Goal: Task Accomplishment & Management: Use online tool/utility

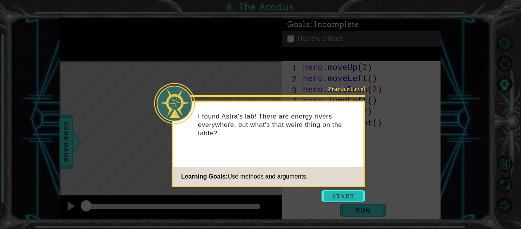
click at [355, 194] on button "Start" at bounding box center [344, 196] width 44 height 12
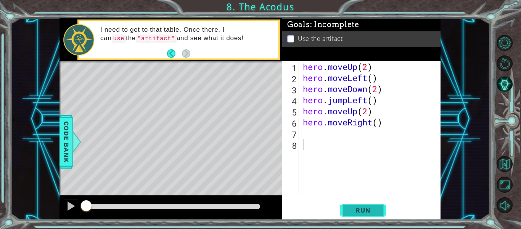
click at [349, 211] on span "Run" at bounding box center [363, 210] width 30 height 8
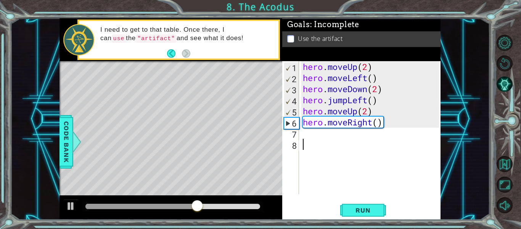
click at [314, 139] on div "hero . moveUp ( 2 ) hero . moveLeft ( ) hero . moveDown ( 2 ) hero . jumpLeft (…" at bounding box center [373, 138] width 142 height 155
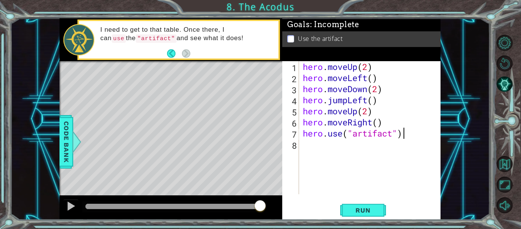
scroll to position [0, 4]
type textarea "hero.use("artifact")"
click at [356, 213] on span "Run" at bounding box center [363, 210] width 30 height 8
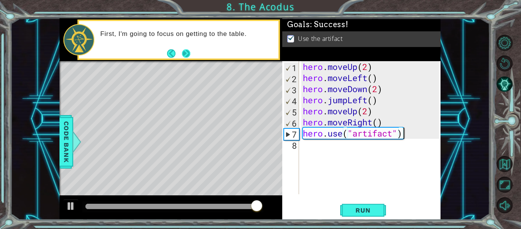
click at [188, 55] on button "Next" at bounding box center [186, 53] width 8 height 8
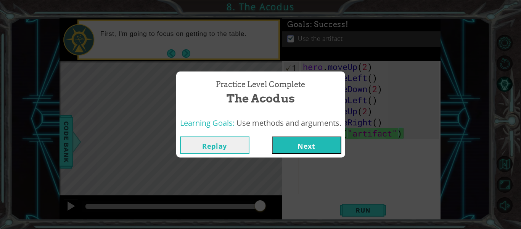
click at [311, 145] on button "Next" at bounding box center [306, 144] width 69 height 17
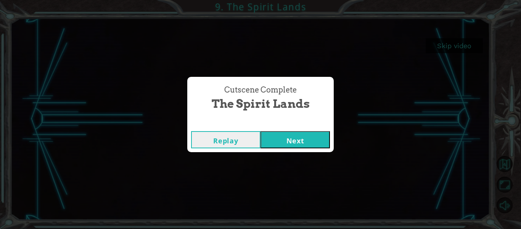
click at [311, 141] on button "Next" at bounding box center [295, 139] width 69 height 17
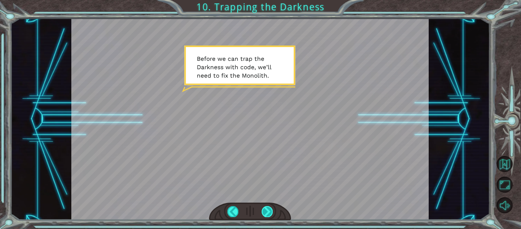
click at [264, 213] on div at bounding box center [267, 211] width 11 height 11
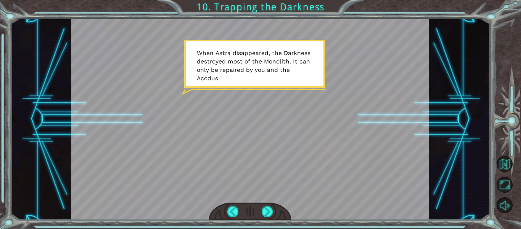
click at [260, 209] on div at bounding box center [250, 211] width 82 height 18
click at [263, 211] on div at bounding box center [267, 211] width 11 height 11
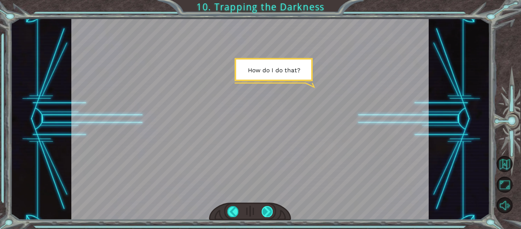
click at [263, 211] on div at bounding box center [267, 211] width 11 height 11
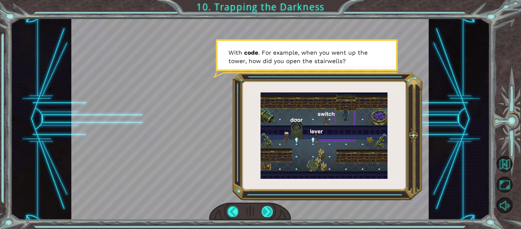
click at [263, 213] on div at bounding box center [267, 211] width 11 height 11
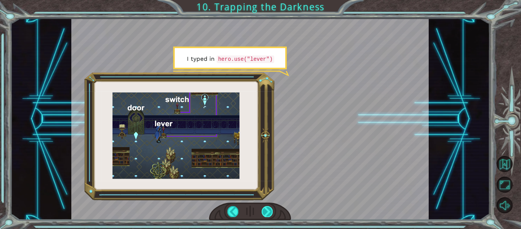
click at [263, 213] on div at bounding box center [267, 211] width 11 height 11
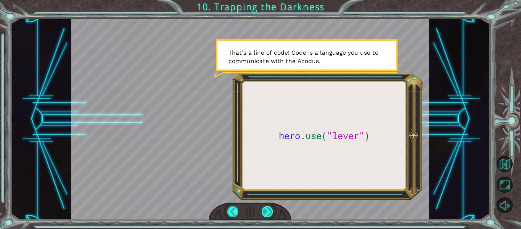
click at [263, 213] on div at bounding box center [267, 211] width 11 height 11
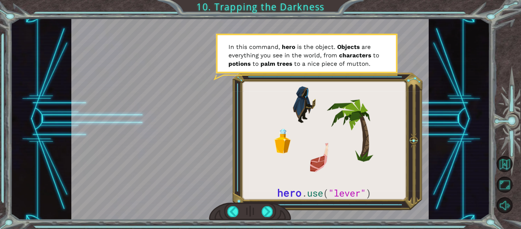
drag, startPoint x: 263, startPoint y: 213, endPoint x: 248, endPoint y: 213, distance: 15.3
click at [248, 213] on div at bounding box center [250, 211] width 82 height 18
click at [268, 214] on div at bounding box center [267, 211] width 11 height 11
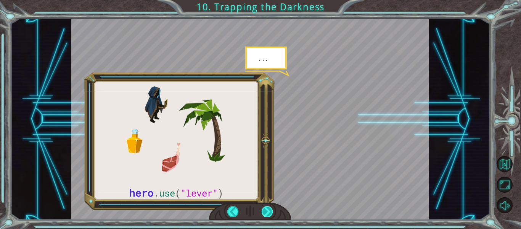
click at [268, 214] on div at bounding box center [267, 211] width 11 height 11
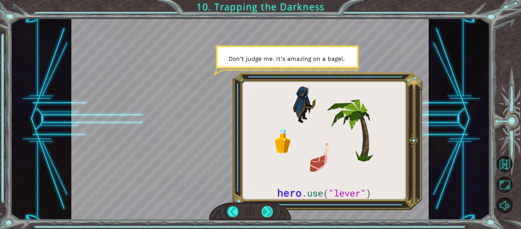
click at [266, 213] on div at bounding box center [267, 211] width 11 height 11
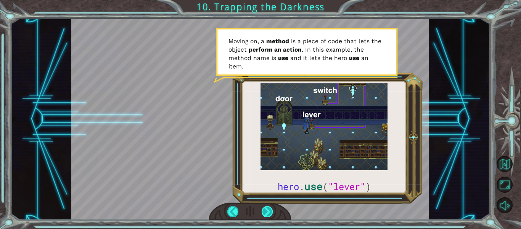
click at [264, 212] on div at bounding box center [267, 211] width 11 height 11
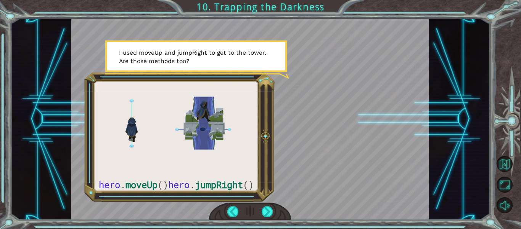
drag, startPoint x: 264, startPoint y: 212, endPoint x: 255, endPoint y: 213, distance: 9.3
click at [255, 213] on div at bounding box center [250, 211] width 82 height 18
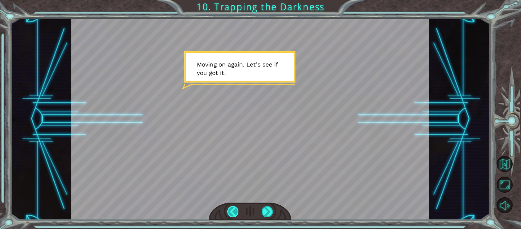
click at [231, 214] on div at bounding box center [233, 211] width 11 height 11
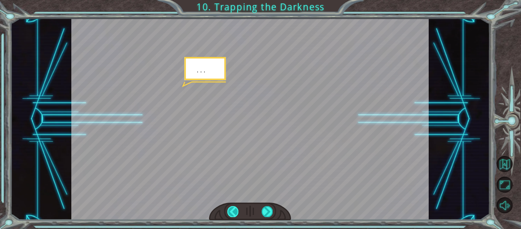
click at [231, 214] on div at bounding box center [233, 211] width 11 height 11
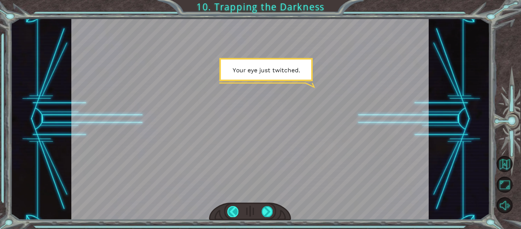
drag, startPoint x: 237, startPoint y: 208, endPoint x: 233, endPoint y: 213, distance: 6.0
click at [233, 213] on div at bounding box center [233, 211] width 11 height 11
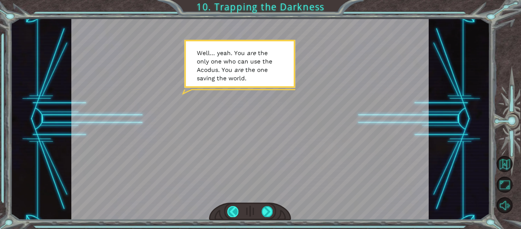
drag, startPoint x: 233, startPoint y: 213, endPoint x: 229, endPoint y: 215, distance: 5.0
click at [229, 215] on div at bounding box center [233, 211] width 11 height 11
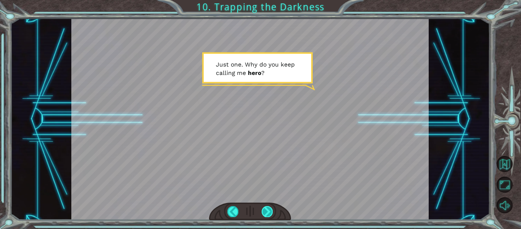
click at [268, 208] on div at bounding box center [267, 211] width 11 height 11
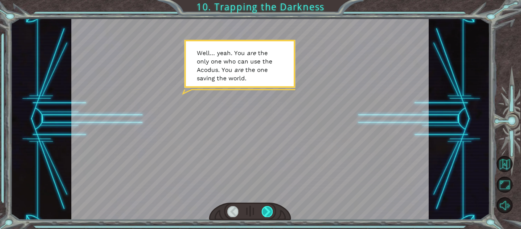
click at [268, 208] on div at bounding box center [267, 211] width 11 height 11
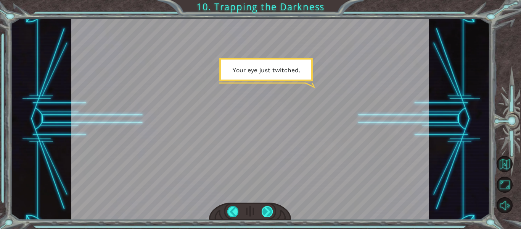
click at [266, 210] on div at bounding box center [267, 211] width 11 height 11
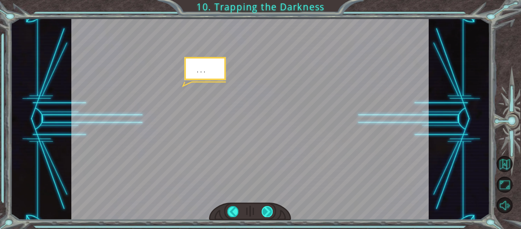
click at [266, 213] on div at bounding box center [267, 211] width 11 height 11
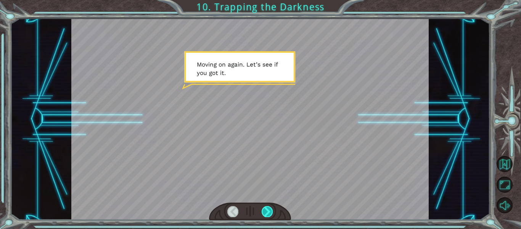
click at [266, 213] on div at bounding box center [267, 211] width 11 height 11
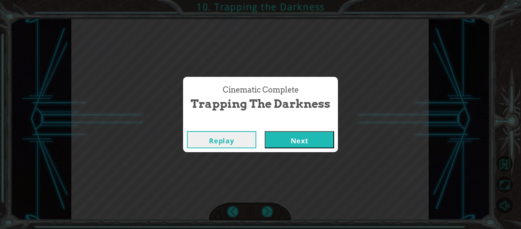
click at [281, 136] on button "Next" at bounding box center [299, 139] width 69 height 17
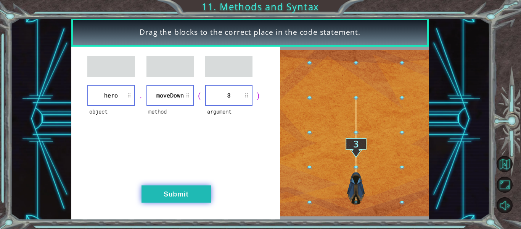
click at [183, 200] on button "Submit" at bounding box center [176, 193] width 69 height 17
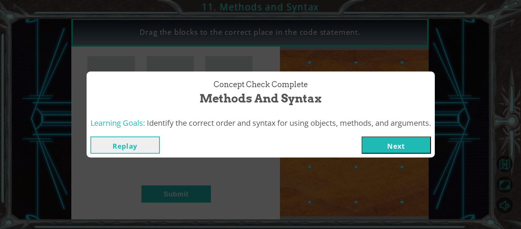
click at [393, 142] on button "Next" at bounding box center [396, 144] width 69 height 17
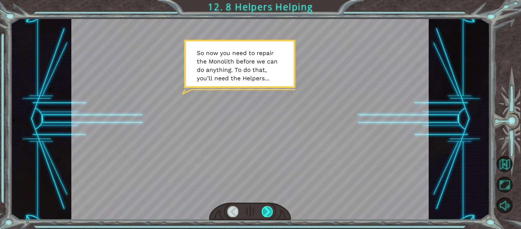
click at [269, 208] on div at bounding box center [267, 211] width 11 height 11
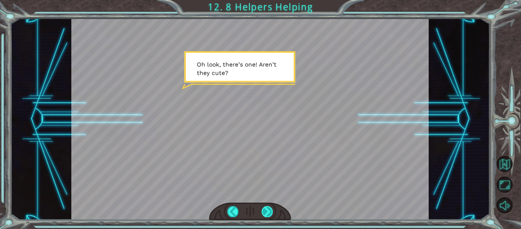
click at [268, 210] on div at bounding box center [267, 211] width 11 height 11
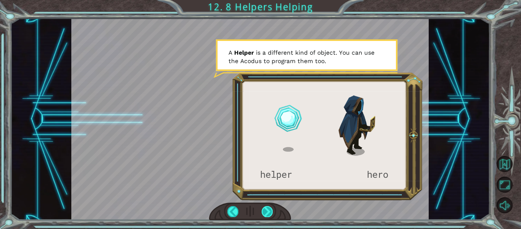
click at [268, 212] on div at bounding box center [267, 211] width 11 height 11
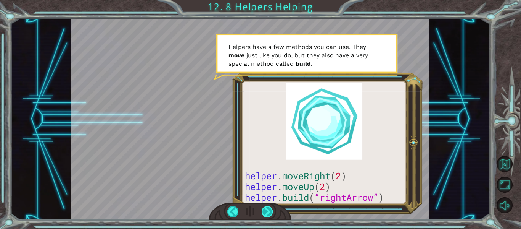
click at [267, 215] on div at bounding box center [267, 211] width 11 height 11
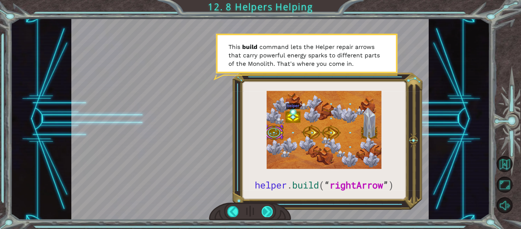
click at [263, 215] on div at bounding box center [267, 211] width 11 height 11
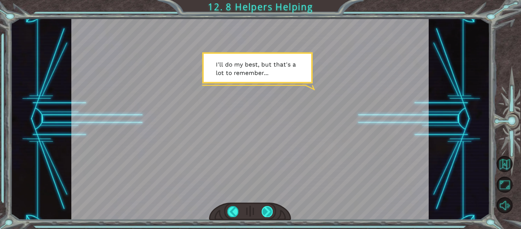
click at [266, 212] on div at bounding box center [267, 211] width 11 height 11
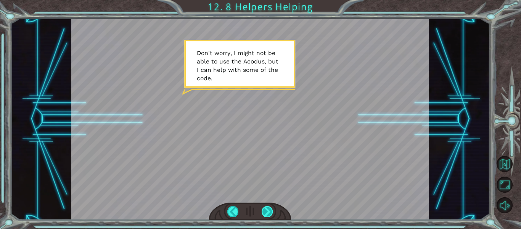
click at [264, 214] on div at bounding box center [267, 211] width 11 height 11
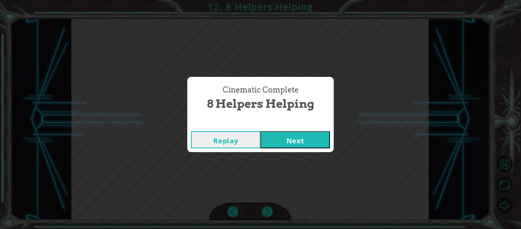
click at [278, 147] on button "Next" at bounding box center [295, 139] width 69 height 17
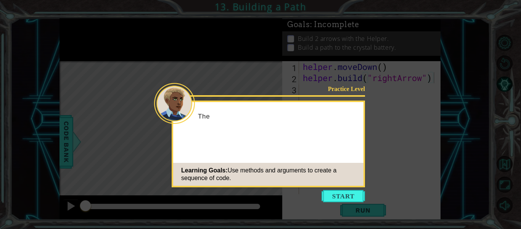
click at [283, 152] on div "Practice Level The Learning Goals: Use methods and arguments to create a sequen…" at bounding box center [269, 143] width 194 height 87
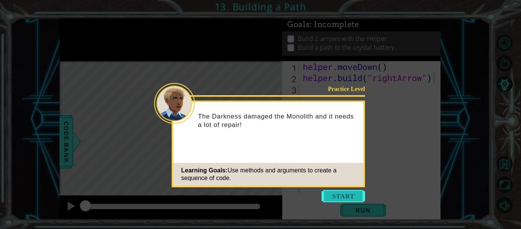
click at [332, 194] on button "Start" at bounding box center [344, 196] width 44 height 12
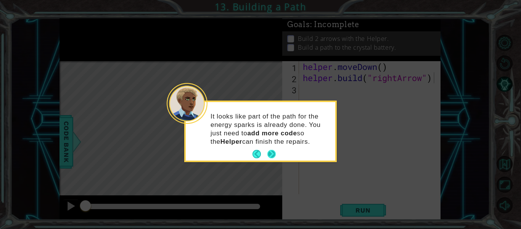
click at [273, 155] on button "Next" at bounding box center [272, 154] width 8 height 8
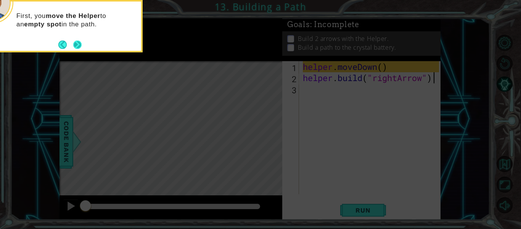
click at [77, 43] on button "Next" at bounding box center [77, 44] width 8 height 8
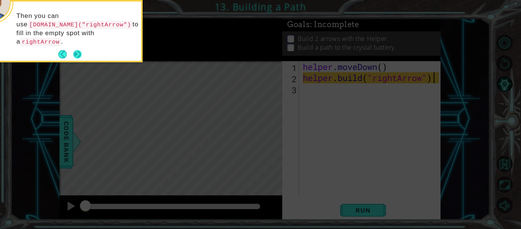
click at [77, 50] on button "Next" at bounding box center [77, 54] width 8 height 8
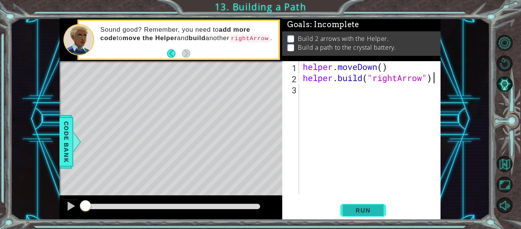
click at [363, 209] on span "Run" at bounding box center [363, 210] width 30 height 8
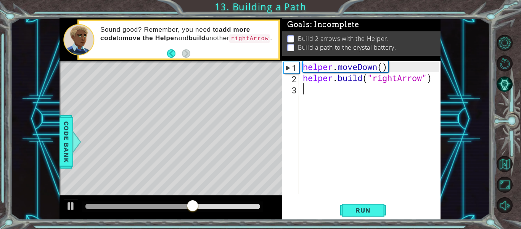
click at [318, 98] on div "helper . moveDown ( ) helper . build ( "rightArrow" )" at bounding box center [373, 138] width 142 height 155
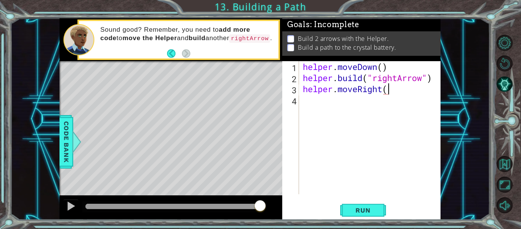
scroll to position [0, 4]
type textarea "helper.moveRight(2)"
click at [367, 208] on span "Run" at bounding box center [363, 210] width 30 height 8
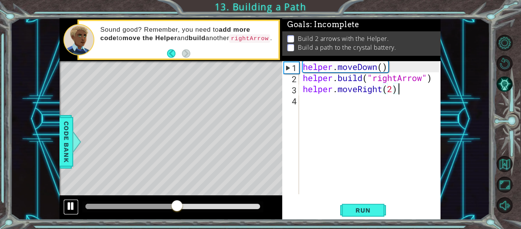
click at [70, 207] on div at bounding box center [71, 206] width 10 height 10
click at [323, 104] on div "helper . moveDown ( ) helper . build ( "rightArrow" ) helper . moveRight ( 2 )" at bounding box center [373, 138] width 142 height 155
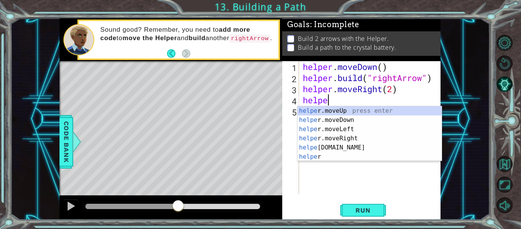
scroll to position [0, 1]
click at [392, 91] on div "helper . moveDown ( ) helper . build ( "rightArrow" ) helper . moveRight ( 2 ) …" at bounding box center [373, 138] width 142 height 155
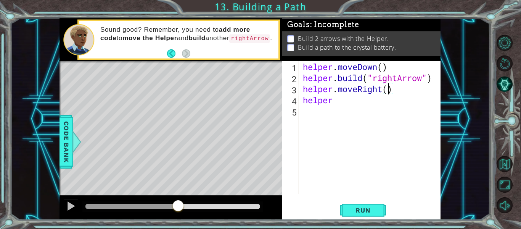
scroll to position [0, 4]
click at [363, 104] on div "helper . moveDown ( ) helper . build ( "rightArrow" ) helper . moveRight ( 3 ) …" at bounding box center [373, 138] width 142 height 155
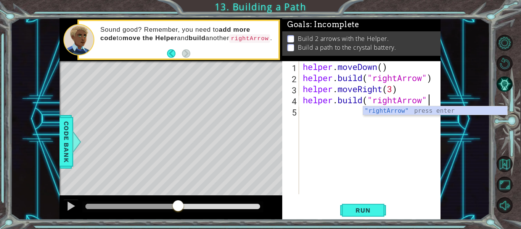
scroll to position [0, 6]
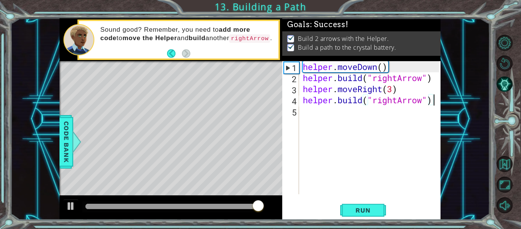
type textarea "[DOMAIN_NAME]("rightArrow")"
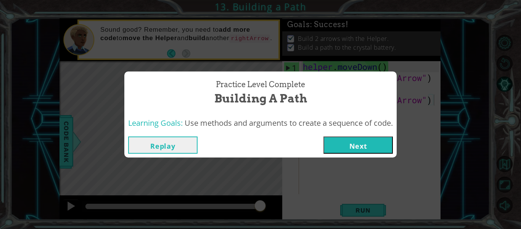
click at [351, 141] on button "Next" at bounding box center [358, 144] width 69 height 17
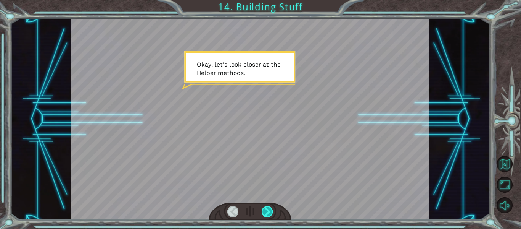
click at [269, 208] on div at bounding box center [267, 211] width 11 height 11
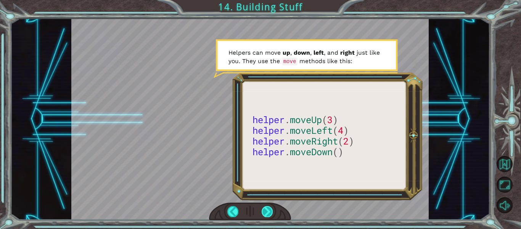
click at [268, 212] on div at bounding box center [267, 211] width 11 height 11
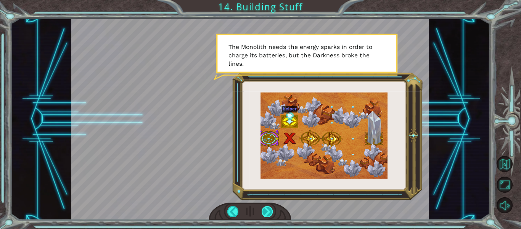
click at [265, 206] on div at bounding box center [267, 211] width 11 height 11
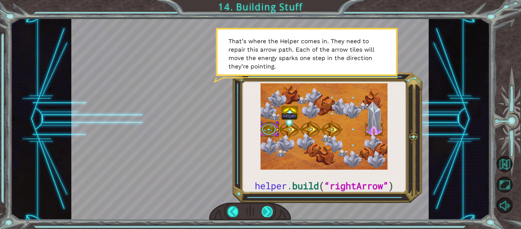
click at [263, 213] on div at bounding box center [267, 211] width 11 height 11
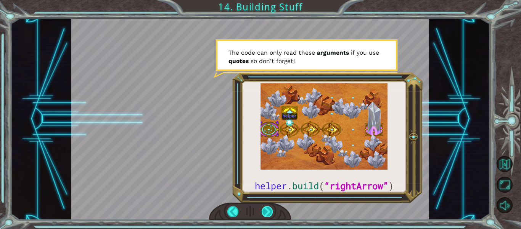
click at [262, 214] on div at bounding box center [267, 211] width 11 height 11
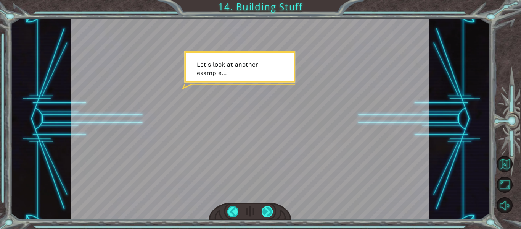
click at [262, 214] on div at bounding box center [267, 211] width 11 height 11
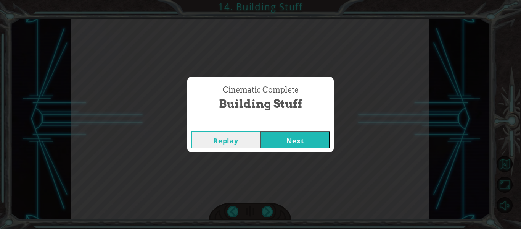
click at [274, 143] on button "Next" at bounding box center [295, 139] width 69 height 17
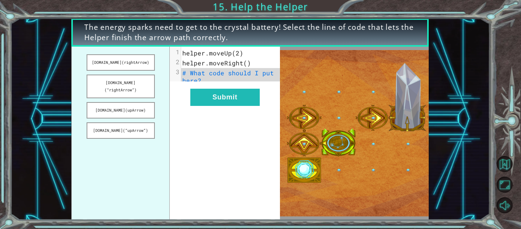
click at [264, 168] on div "xxxxxxxxxx 3 1 helper.moveUp(2) 2 helper.moveRight() 3 # What code should I put…" at bounding box center [225, 133] width 110 height 173
drag, startPoint x: 137, startPoint y: 83, endPoint x: 156, endPoint y: 83, distance: 18.3
click at [156, 83] on ul "[DOMAIN_NAME](rightArrow) [DOMAIN_NAME](“rightArrow”) [DOMAIN_NAME](upArrow) [D…" at bounding box center [120, 133] width 98 height 173
click at [149, 84] on button "[DOMAIN_NAME](“rightArrow”)" at bounding box center [121, 86] width 68 height 24
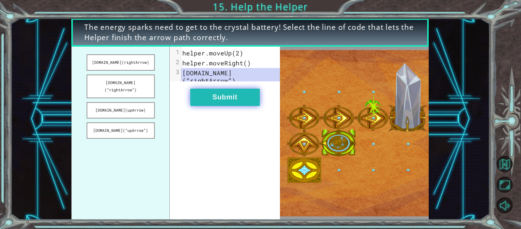
click at [219, 94] on button "Submit" at bounding box center [224, 97] width 69 height 17
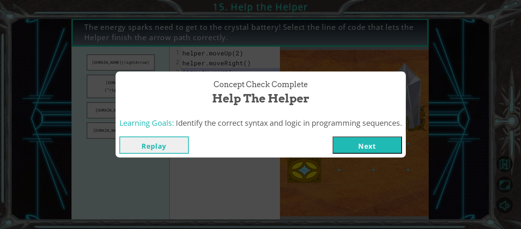
click at [373, 147] on button "Next" at bounding box center [367, 144] width 69 height 17
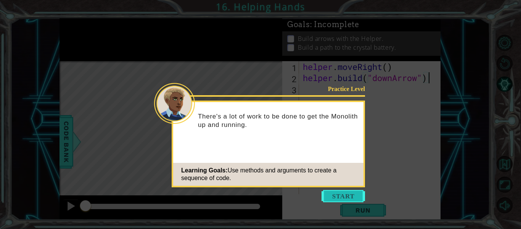
click at [335, 190] on button "Start" at bounding box center [344, 196] width 44 height 12
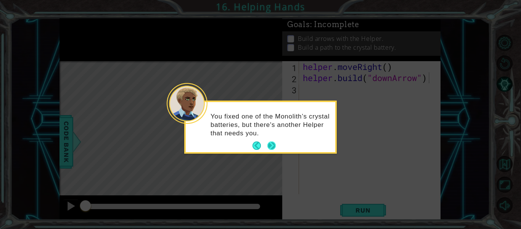
click at [273, 144] on button "Next" at bounding box center [272, 145] width 8 height 8
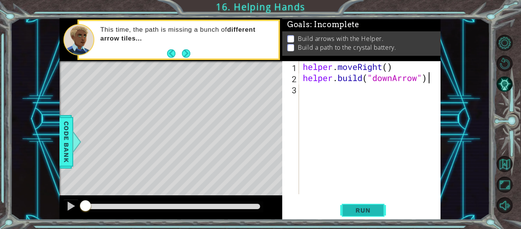
click at [351, 208] on span "Run" at bounding box center [363, 210] width 30 height 8
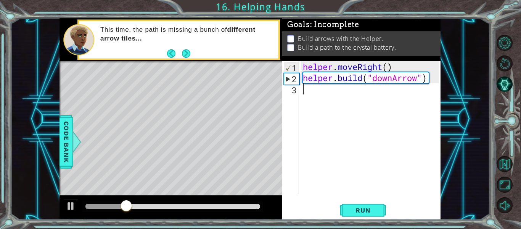
click at [322, 95] on div "helper . moveRight ( ) helper . build ( "downArrow" )" at bounding box center [373, 138] width 142 height 155
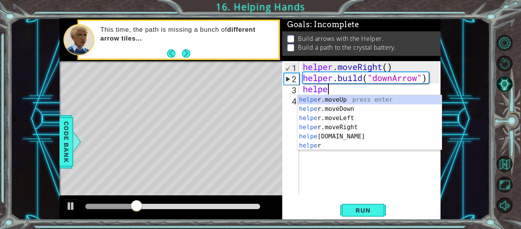
scroll to position [0, 1]
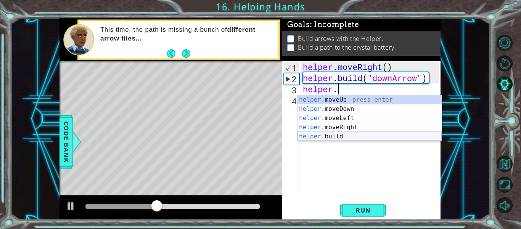
click at [338, 134] on div "helper. moveUp press enter helper. moveDown press enter helper. moveLeft press …" at bounding box center [370, 127] width 144 height 64
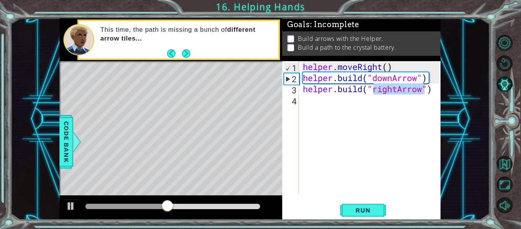
click at [395, 91] on div "helper . moveRight ( ) helper . build ( "downArrow" ) helper . build ( "rightAr…" at bounding box center [371, 127] width 138 height 133
click at [397, 89] on div "helper . moveRight ( ) helper . build ( "downArrow" ) helper . build ( "rightAr…" at bounding box center [373, 138] width 142 height 155
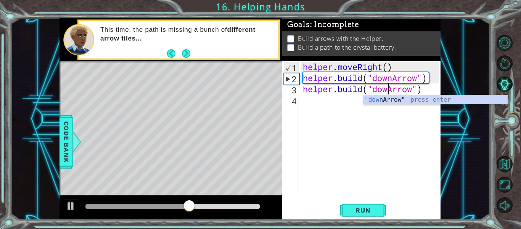
scroll to position [0, 4]
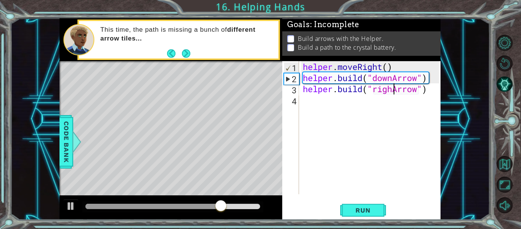
type textarea "[DOMAIN_NAME]("rightArrow")"
click at [313, 102] on div "helper . moveRight ( ) helper . build ( "downArrow" ) helper . build ( "rightAr…" at bounding box center [373, 138] width 142 height 155
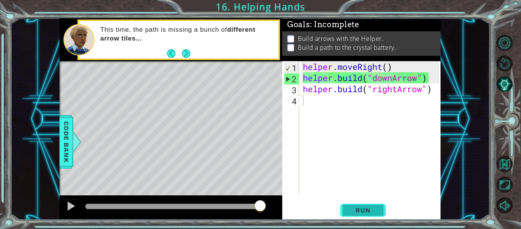
click at [370, 208] on span "Run" at bounding box center [363, 210] width 30 height 8
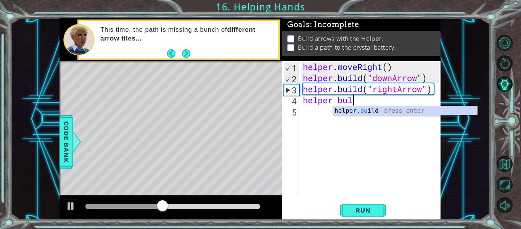
scroll to position [0, 2]
click at [297, 77] on div "2" at bounding box center [291, 78] width 15 height 11
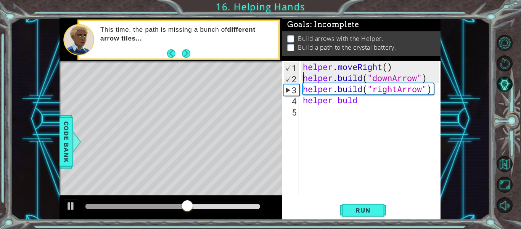
click at [291, 77] on div "2" at bounding box center [291, 78] width 15 height 11
type textarea "[DOMAIN_NAME]("downArrow")"
click at [434, 77] on div "helper . moveRight ( ) helper . build ( "downArrow" ) helper . build ( "rightAr…" at bounding box center [373, 138] width 142 height 155
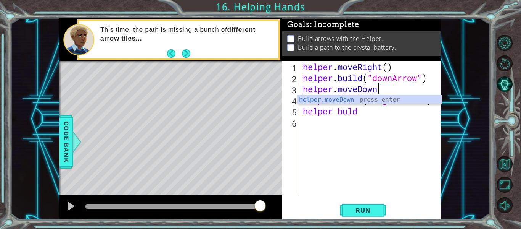
scroll to position [0, 3]
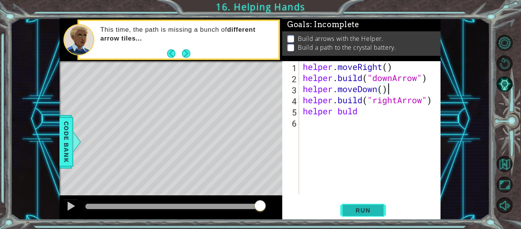
click at [377, 209] on span "Run" at bounding box center [363, 210] width 30 height 8
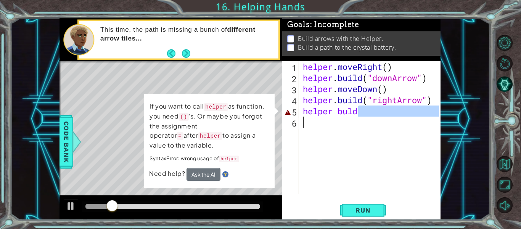
drag, startPoint x: 361, startPoint y: 113, endPoint x: 289, endPoint y: 117, distance: 72.3
click at [289, 117] on div "helper.moveDown() 1 2 3 4 5 6 helper . moveRight ( ) helper . build ( "downArro…" at bounding box center [360, 127] width 157 height 133
click at [315, 111] on div "helper . moveRight ( ) helper . build ( "downArrow" ) helper . moveDown ( ) hel…" at bounding box center [373, 138] width 142 height 155
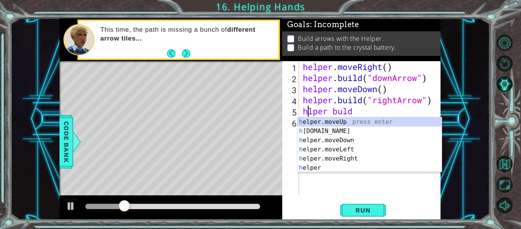
scroll to position [0, 2]
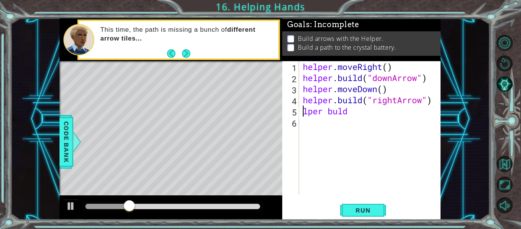
click at [348, 116] on div "helper . moveRight ( ) helper . build ( "downArrow" ) helper . moveDown ( ) hel…" at bounding box center [373, 138] width 142 height 155
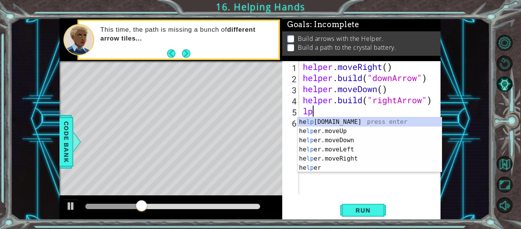
scroll to position [0, 0]
type textarea "l"
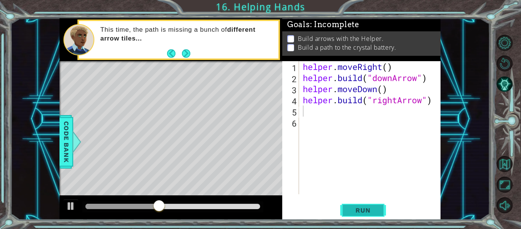
click at [355, 206] on span "Run" at bounding box center [363, 210] width 30 height 8
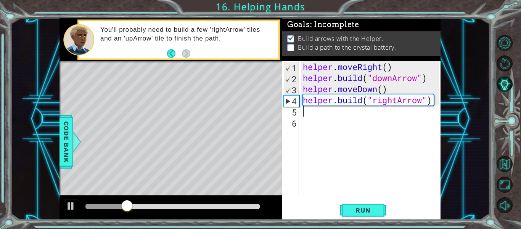
click at [320, 119] on div "helper . moveRight ( ) helper . build ( "downArrow" ) helper . moveDown ( ) hel…" at bounding box center [373, 138] width 142 height 155
click at [313, 114] on div "helper . moveRight ( ) helper . build ( "downArrow" ) helper . moveDown ( ) hel…" at bounding box center [373, 138] width 142 height 155
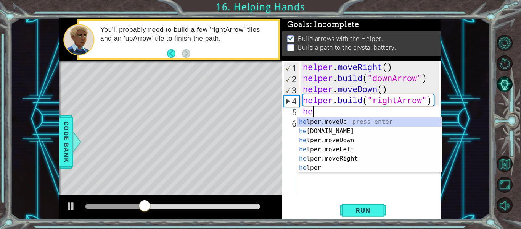
scroll to position [0, 0]
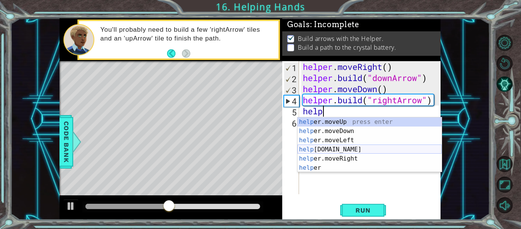
click at [324, 145] on div "help er.moveUp press enter help er.moveDown press enter help er.moveLeft press …" at bounding box center [370, 153] width 144 height 73
type textarea "[DOMAIN_NAME]("rightArrow")"
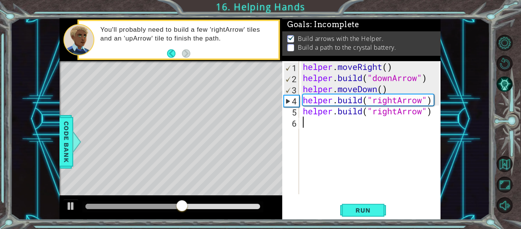
click at [309, 123] on div "helper . moveRight ( ) helper . build ( "downArrow" ) helper . moveDown ( ) hel…" at bounding box center [373, 138] width 142 height 155
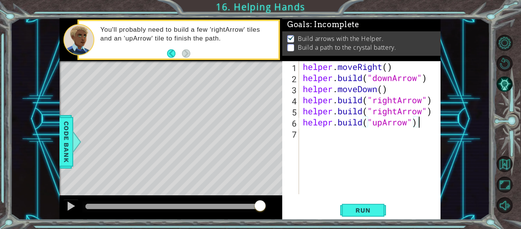
scroll to position [0, 5]
click at [367, 208] on span "Run" at bounding box center [363, 210] width 30 height 8
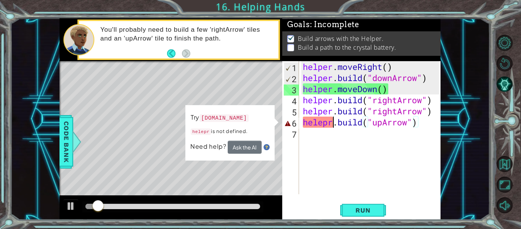
click at [335, 126] on div "helper . moveRight ( ) helper . build ( "downArrow" ) helper . moveDown ( ) hel…" at bounding box center [373, 138] width 142 height 155
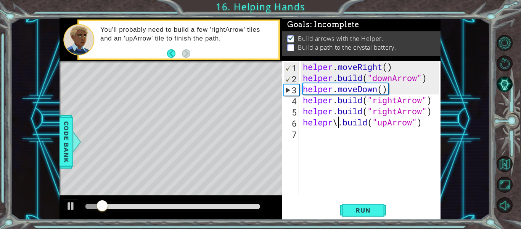
scroll to position [0, 2]
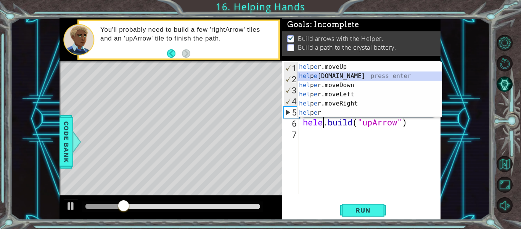
click at [330, 76] on div "hel p e r.moveUp press enter hel p e [DOMAIN_NAME] press enter hel p e r.moveDo…" at bounding box center [370, 98] width 144 height 73
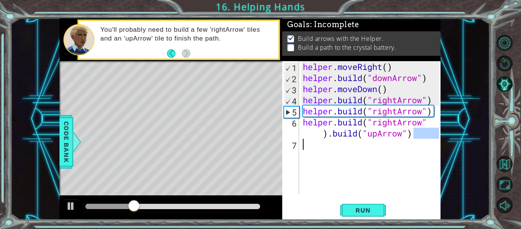
drag, startPoint x: 412, startPoint y: 134, endPoint x: 317, endPoint y: 141, distance: 94.5
click at [317, 141] on div "helper . moveRight ( ) helper . build ( "downArrow" ) helper . moveDown ( ) hel…" at bounding box center [373, 138] width 142 height 155
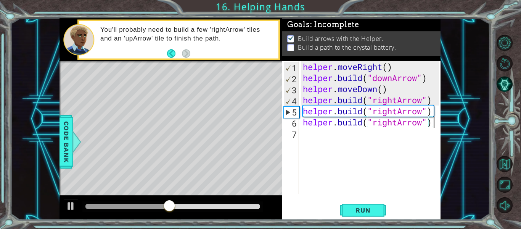
click at [398, 125] on div "helper . moveRight ( ) helper . build ( "downArrow" ) helper . moveDown ( ) hel…" at bounding box center [373, 138] width 142 height 155
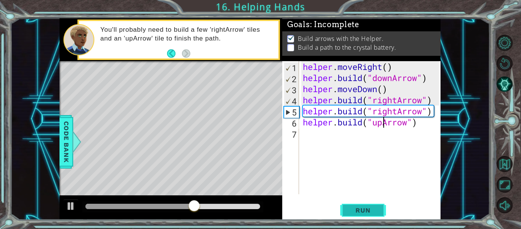
click at [378, 211] on span "Run" at bounding box center [363, 210] width 30 height 8
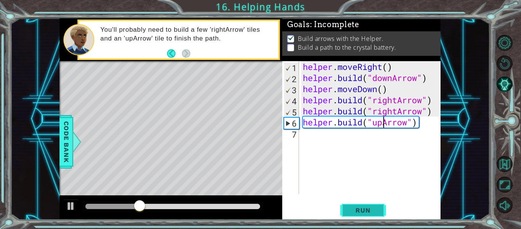
click at [353, 209] on span "Run" at bounding box center [363, 210] width 30 height 8
click at [301, 107] on div "[DOMAIN_NAME]("upArrow") 1 2 3 4 5 6 7 helper . moveRight ( ) helper . build ( …" at bounding box center [360, 127] width 157 height 133
click at [295, 101] on div "4" at bounding box center [291, 100] width 15 height 11
click at [294, 100] on div "4" at bounding box center [291, 100] width 15 height 11
type textarea "[DOMAIN_NAME]("rightArrow")"
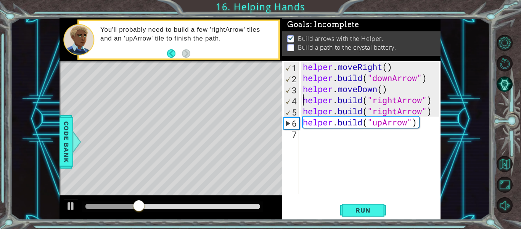
click at [433, 103] on div "helper . moveRight ( ) helper . build ( "downArrow" ) helper . moveDown ( ) hel…" at bounding box center [373, 138] width 142 height 155
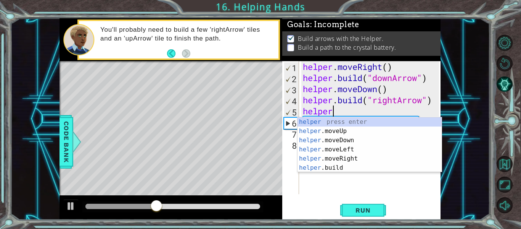
scroll to position [0, 1]
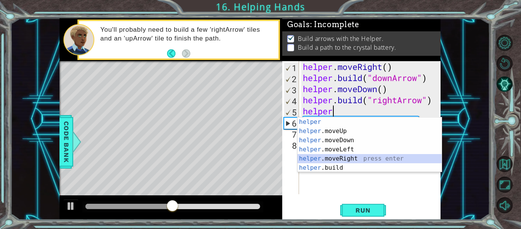
click at [350, 159] on div "helper press enter helper .moveUp press enter helper .moveDown press enter help…" at bounding box center [370, 153] width 144 height 73
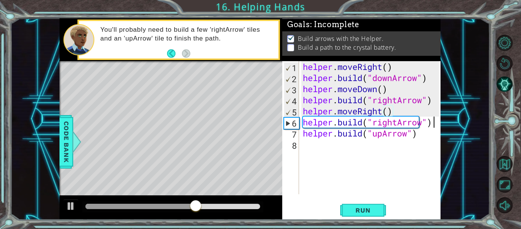
click at [436, 124] on div "helper . moveRight ( ) helper . build ( "downArrow" ) helper . moveDown ( ) hel…" at bounding box center [373, 138] width 142 height 155
type textarea "[DOMAIN_NAME]("rightArrow")"
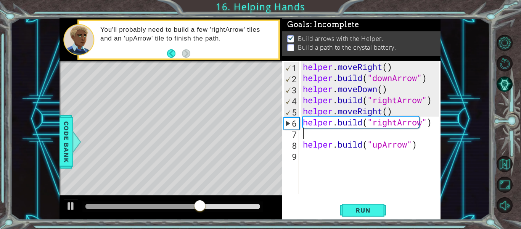
scroll to position [0, 0]
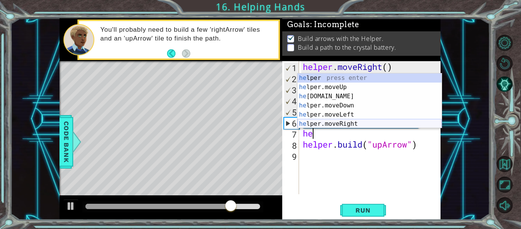
click at [342, 123] on div "he lper press enter he lper.moveUp press enter he [DOMAIN_NAME] press enter he …" at bounding box center [370, 109] width 144 height 73
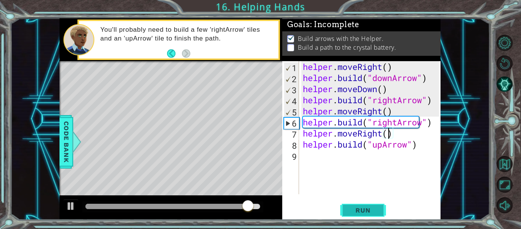
type textarea "helper.moveRight()"
click at [376, 208] on span "Run" at bounding box center [363, 210] width 30 height 8
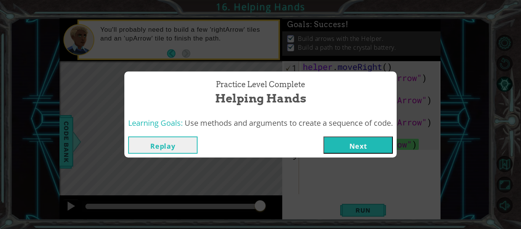
click at [349, 210] on div "Practice Level Complete Helping Hands Learning Goals: Use methods and arguments…" at bounding box center [260, 114] width 521 height 229
click at [344, 145] on button "Next" at bounding box center [358, 144] width 69 height 17
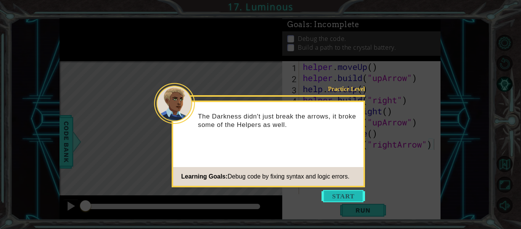
click at [335, 198] on button "Start" at bounding box center [344, 196] width 44 height 12
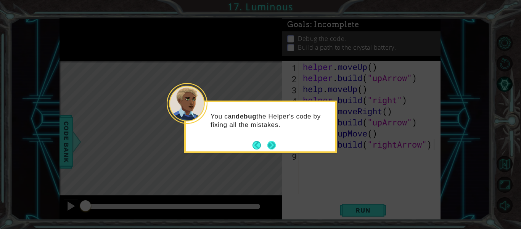
click at [270, 145] on button "Next" at bounding box center [272, 145] width 8 height 8
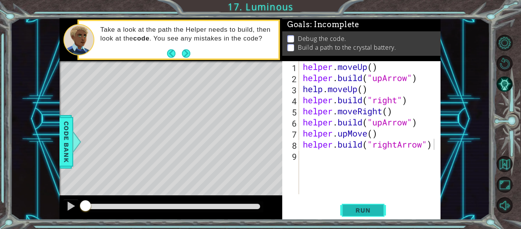
click at [370, 207] on span "Run" at bounding box center [363, 210] width 30 height 8
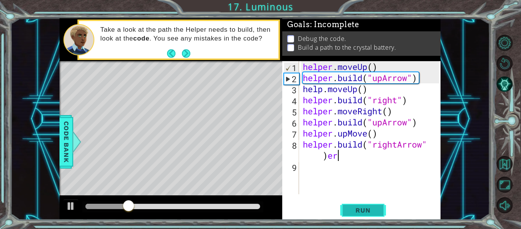
scroll to position [0, 6]
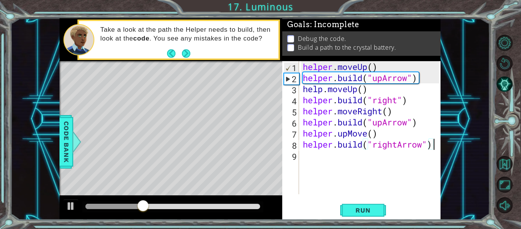
click at [325, 92] on div "helper . moveUp ( ) helper . build ( "upArrow" ) help . moveUp ( ) helper . bui…" at bounding box center [373, 138] width 142 height 155
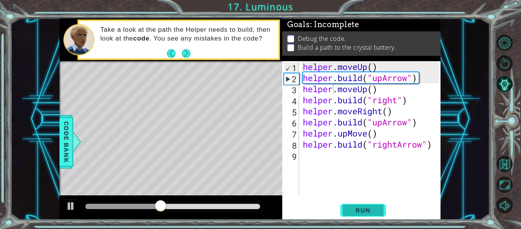
click at [366, 209] on span "Run" at bounding box center [363, 210] width 30 height 8
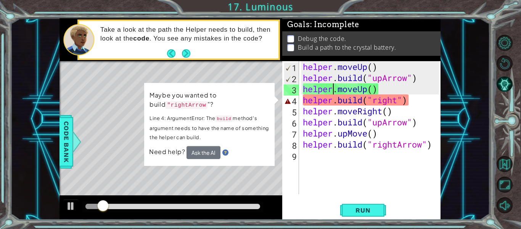
click at [404, 102] on div "helper . moveUp ( ) helper . build ( "upArrow" ) helper . moveUp ( ) helper . b…" at bounding box center [373, 138] width 142 height 155
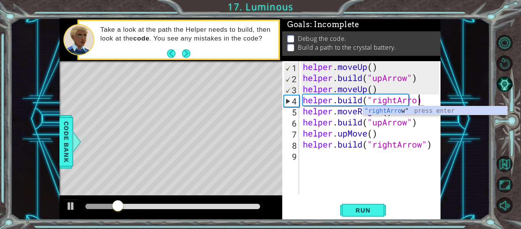
type textarea "[DOMAIN_NAME]("rightArrow)"
click at [347, 186] on div "helper . moveUp ( ) helper . build ( "upArrow" ) helper . moveUp ( ) helper . b…" at bounding box center [373, 138] width 142 height 155
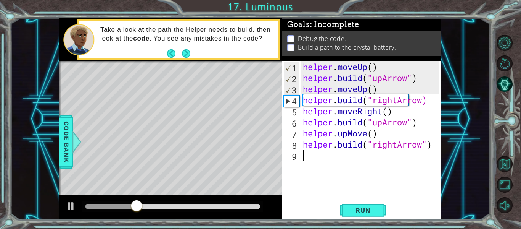
scroll to position [0, 0]
click at [372, 207] on span "Run" at bounding box center [363, 210] width 30 height 8
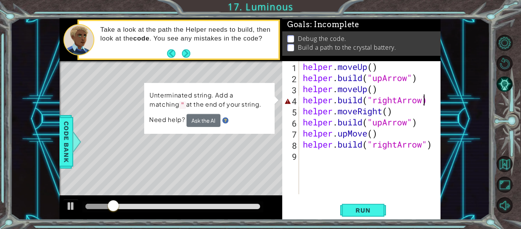
click at [423, 102] on div "helper . moveUp ( ) helper . build ( "upArrow" ) helper . moveUp ( ) helper . b…" at bounding box center [373, 138] width 142 height 155
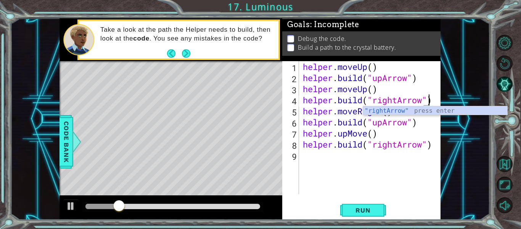
scroll to position [0, 6]
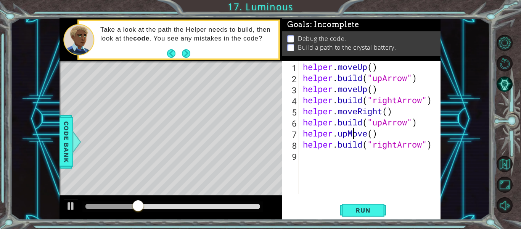
click at [352, 131] on div "helper . moveUp ( ) helper . build ( "upArrow" ) helper . moveUp ( ) helper . b…" at bounding box center [373, 138] width 142 height 155
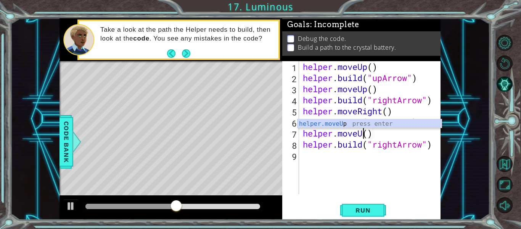
scroll to position [0, 3]
type textarea "helper.moveUp()"
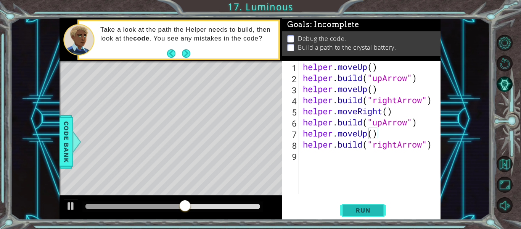
click at [362, 205] on button "Run" at bounding box center [364, 210] width 46 height 16
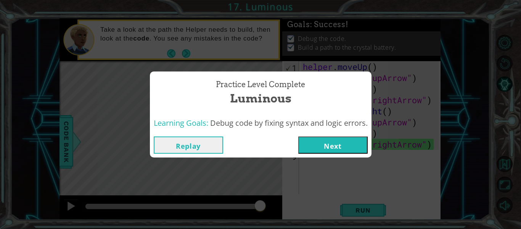
click at [336, 143] on button "Next" at bounding box center [333, 144] width 69 height 17
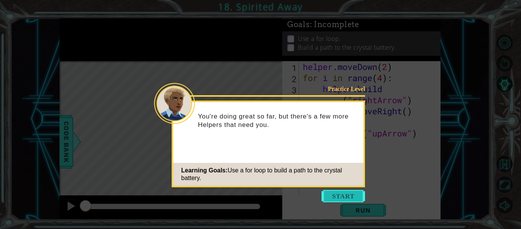
click at [345, 194] on button "Start" at bounding box center [344, 196] width 44 height 12
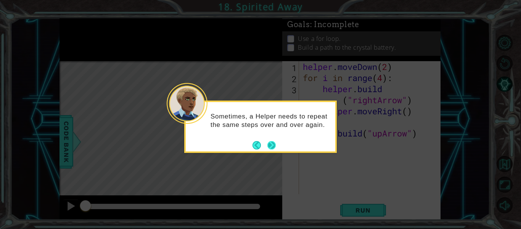
click at [270, 149] on button "Next" at bounding box center [272, 145] width 8 height 8
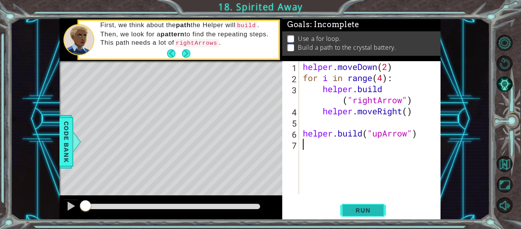
click at [359, 207] on span "Run" at bounding box center [363, 210] width 30 height 8
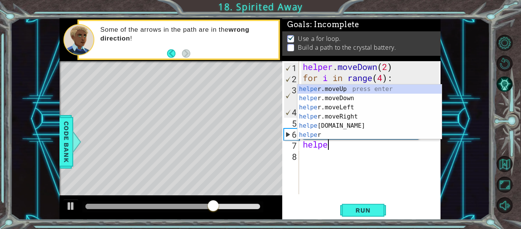
scroll to position [0, 1]
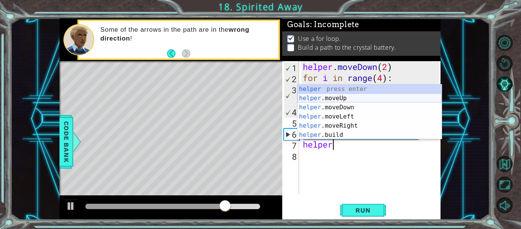
click at [320, 95] on div "helper press enter helper .moveUp press enter helper .moveDown press enter help…" at bounding box center [370, 120] width 144 height 73
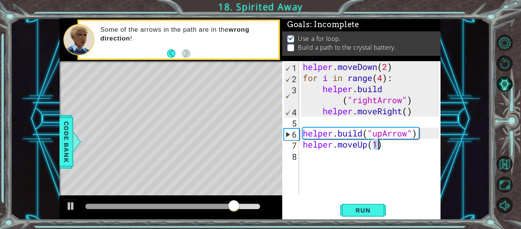
type textarea "helper.moveUp()"
click at [324, 155] on div "helper . moveDown ( 2 ) for i in range ( 4 ) : helper . build ( "rightArrow" ) …" at bounding box center [373, 138] width 142 height 155
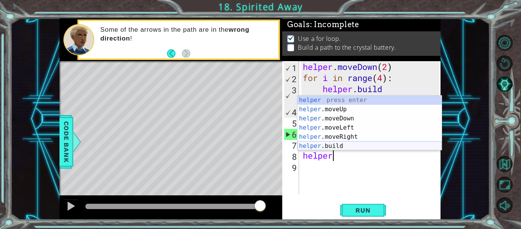
click at [351, 145] on div "helper press enter helper .moveUp press enter helper .moveDown press enter help…" at bounding box center [370, 131] width 144 height 73
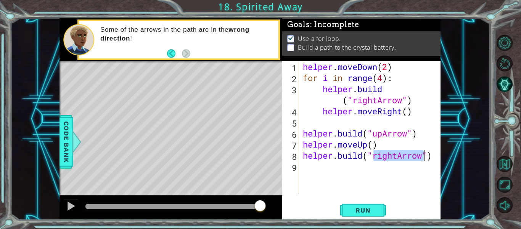
click at [397, 155] on div "helper . moveDown ( 2 ) for i in range ( 4 ) : helper . build ( "rightArrow" ) …" at bounding box center [371, 127] width 138 height 133
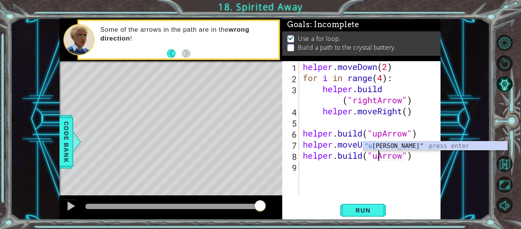
scroll to position [0, 4]
type textarea "[DOMAIN_NAME]("upArrow")"
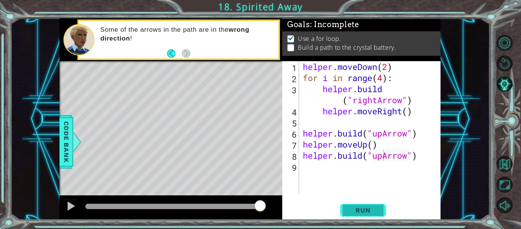
click at [362, 212] on span "Run" at bounding box center [363, 210] width 30 height 8
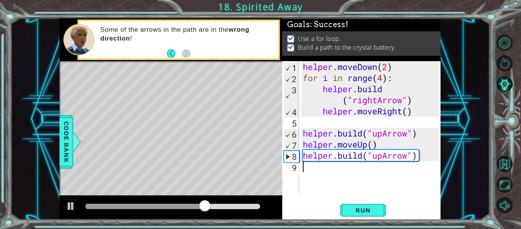
click at [325, 180] on div "helper . moveDown ( 2 ) for i in range ( 4 ) : helper . build ( "rightArrow" ) …" at bounding box center [373, 138] width 142 height 155
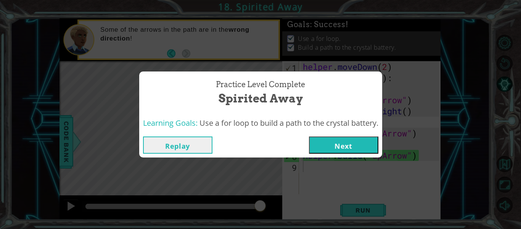
click at [344, 139] on button "Next" at bounding box center [343, 144] width 69 height 17
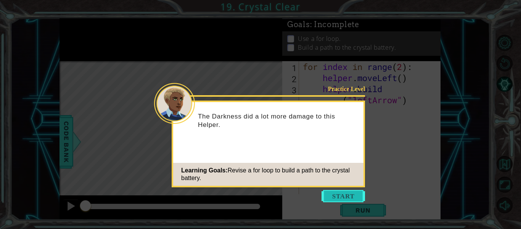
click at [347, 190] on button "Start" at bounding box center [344, 196] width 44 height 12
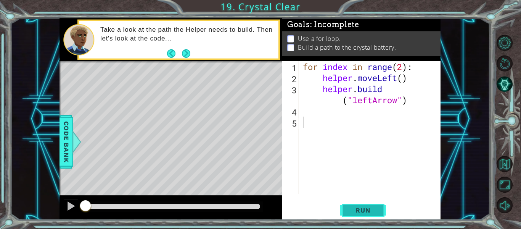
click at [354, 205] on button "Run" at bounding box center [364, 210] width 46 height 16
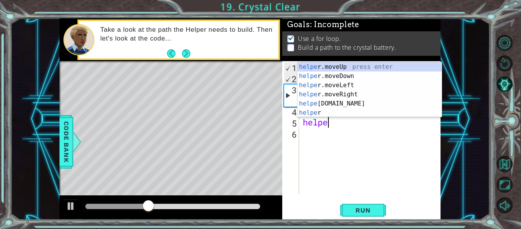
scroll to position [0, 1]
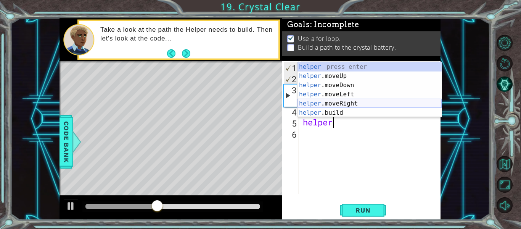
click at [343, 111] on div "helper press enter helper .moveUp press enter helper .moveDown press enter help…" at bounding box center [370, 98] width 144 height 73
type textarea "[DOMAIN_NAME]("rightArrow")"
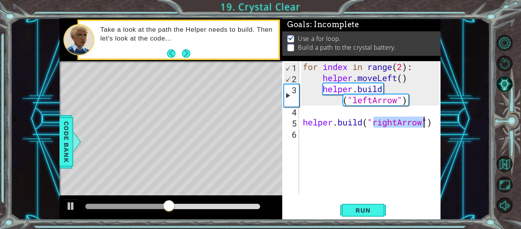
click at [311, 137] on div "for index in range ( 2 ) : helper . moveLeft ( ) helper . build ( "leftArrow" )…" at bounding box center [373, 138] width 142 height 155
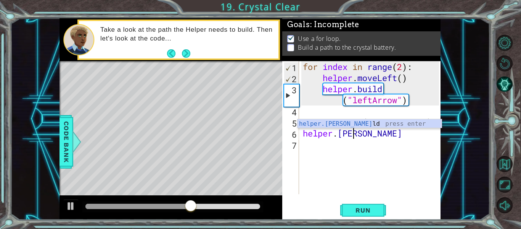
scroll to position [0, 2]
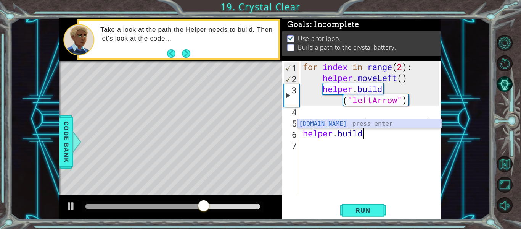
click at [328, 122] on div "[DOMAIN_NAME] press enter" at bounding box center [370, 132] width 144 height 27
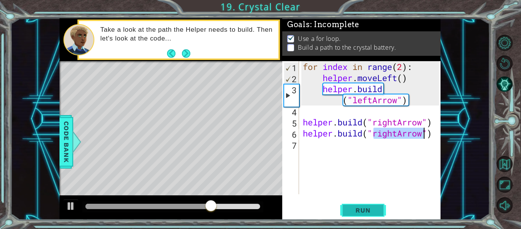
click at [371, 202] on button "Run" at bounding box center [364, 210] width 46 height 16
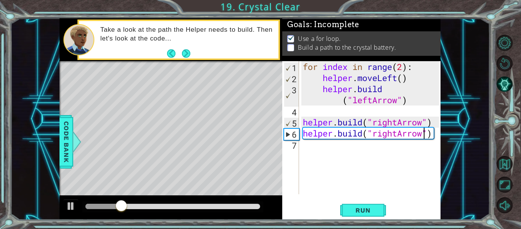
click at [397, 136] on div "for index in range ( 2 ) : helper . moveLeft ( ) helper . build ( "leftArrow" )…" at bounding box center [373, 138] width 142 height 155
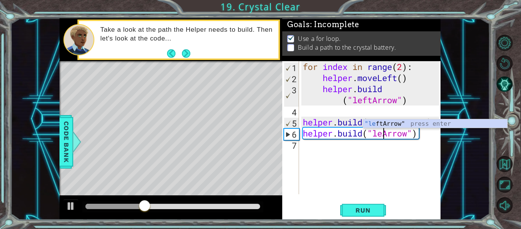
scroll to position [0, 4]
type textarea "[DOMAIN_NAME]("leftArrow")"
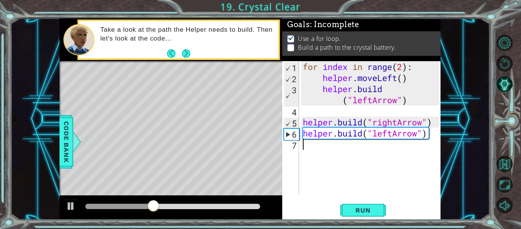
click at [350, 172] on div "for index in range ( 2 ) : helper . moveLeft ( ) helper . build ( "leftArrow" )…" at bounding box center [373, 138] width 142 height 155
click at [397, 122] on div "for index in range ( 2 ) : helper . moveLeft ( ) helper . build ( "leftArrow" )…" at bounding box center [373, 138] width 142 height 155
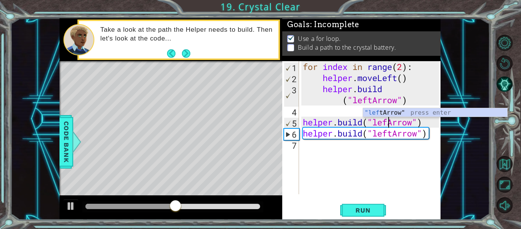
scroll to position [0, 4]
type textarea "[DOMAIN_NAME]("leftArrow")"
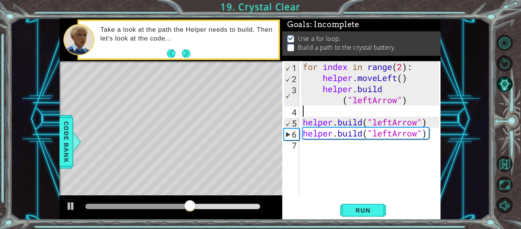
click at [316, 115] on div "for index in range ( 2 ) : helper . moveLeft ( ) helper . build ( "leftArrow" )…" at bounding box center [373, 138] width 142 height 155
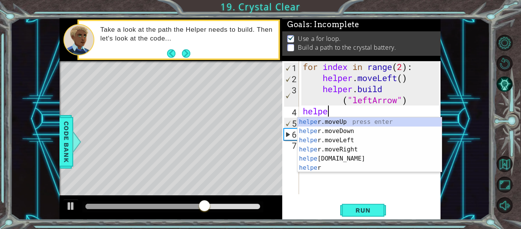
scroll to position [0, 1]
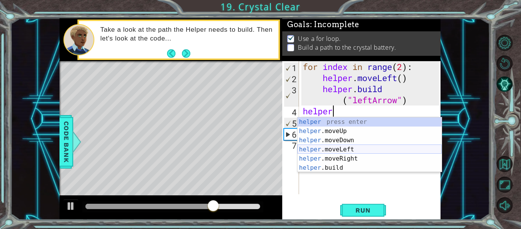
click at [326, 148] on div "helper press enter helper .moveUp press enter helper .moveDown press enter help…" at bounding box center [370, 153] width 144 height 73
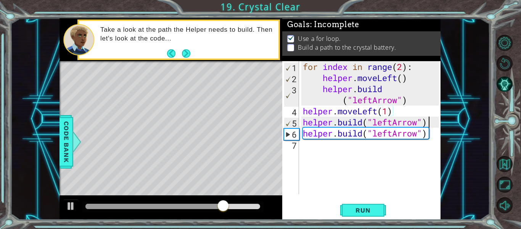
click at [433, 122] on div "for index in range ( 2 ) : helper . moveLeft ( ) helper . build ( "leftArrow" )…" at bounding box center [373, 138] width 142 height 155
type textarea "[DOMAIN_NAME]("leftArrow")"
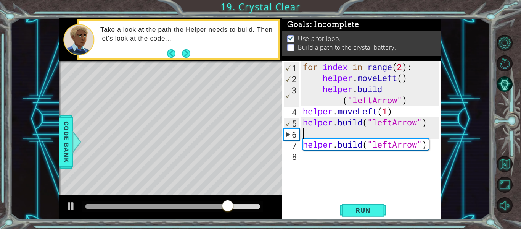
scroll to position [0, 0]
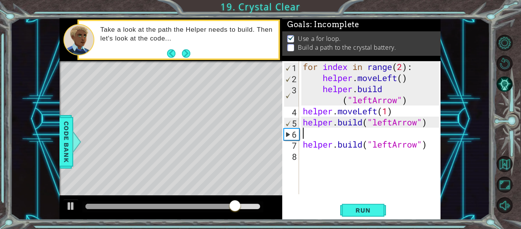
click at [387, 113] on div "for index in range ( 2 ) : helper . moveLeft ( ) helper . build ( "leftArrow" )…" at bounding box center [373, 138] width 142 height 155
type textarea "helper.moveLeft()"
click at [302, 133] on div "for index in range ( 2 ) : helper . moveLeft ( ) helper . build ( "leftArrow" )…" at bounding box center [373, 138] width 142 height 155
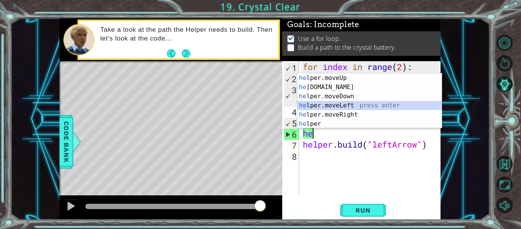
click at [335, 104] on div "he lper.moveUp press enter he [DOMAIN_NAME] press enter he lper.moveDown press …" at bounding box center [370, 109] width 144 height 73
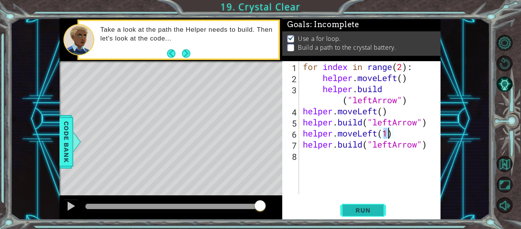
type textarea "helper.moveLeft(1)"
click at [363, 210] on span "Run" at bounding box center [363, 210] width 30 height 8
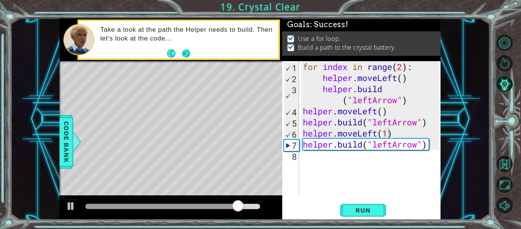
click at [186, 54] on button "Next" at bounding box center [186, 53] width 8 height 8
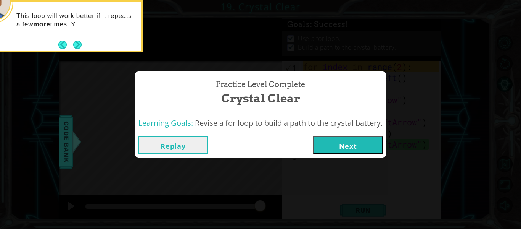
click at [261, 126] on span "Revise a for loop to build a path to the crystal battery." at bounding box center [289, 123] width 188 height 10
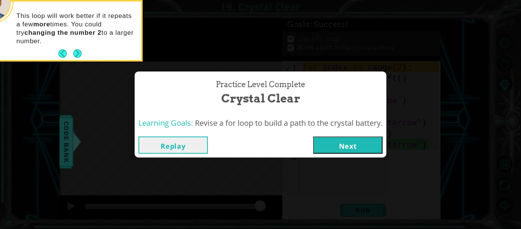
click at [340, 148] on button "Next" at bounding box center [347, 144] width 69 height 17
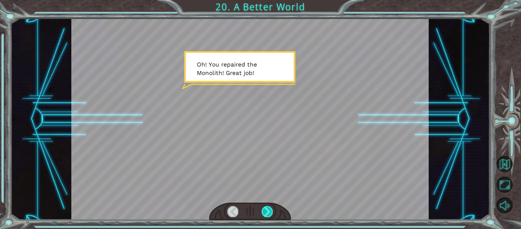
click at [271, 208] on div at bounding box center [267, 211] width 11 height 11
click at [270, 208] on div at bounding box center [267, 211] width 11 height 11
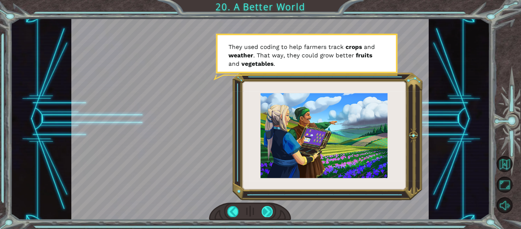
click at [267, 208] on div at bounding box center [267, 211] width 11 height 11
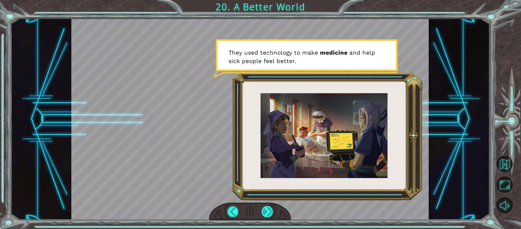
click at [266, 210] on div at bounding box center [267, 211] width 11 height 11
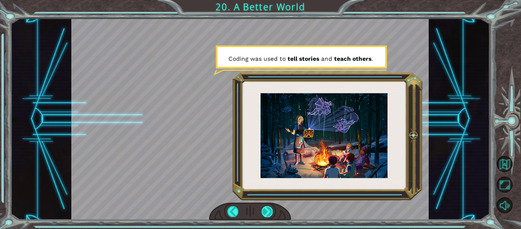
click at [264, 213] on div at bounding box center [267, 211] width 11 height 11
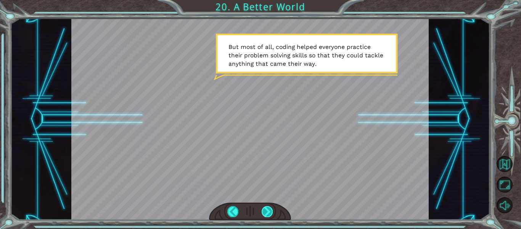
click at [264, 213] on div at bounding box center [267, 211] width 11 height 11
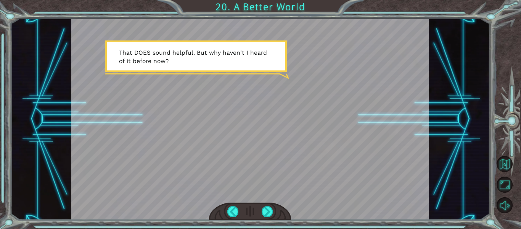
drag, startPoint x: 264, startPoint y: 213, endPoint x: 252, endPoint y: 217, distance: 13.2
click at [252, 217] on div at bounding box center [250, 211] width 82 height 18
click at [271, 210] on div at bounding box center [267, 211] width 11 height 11
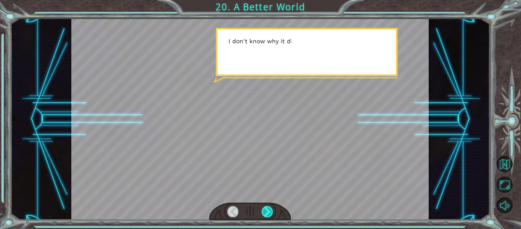
click at [271, 210] on div at bounding box center [267, 211] width 11 height 11
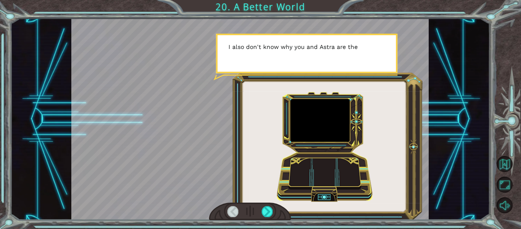
click at [232, 209] on div at bounding box center [233, 211] width 11 height 11
click at [232, 211] on div at bounding box center [233, 211] width 11 height 11
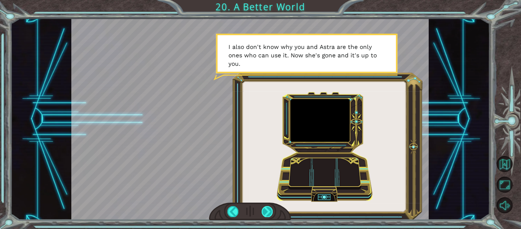
click at [266, 213] on div at bounding box center [267, 211] width 11 height 11
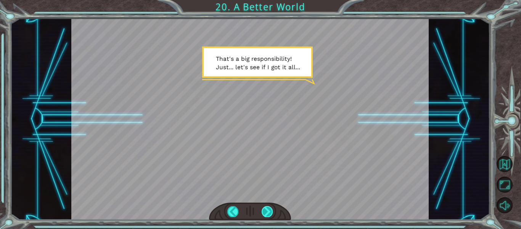
click at [268, 215] on div at bounding box center [267, 211] width 11 height 11
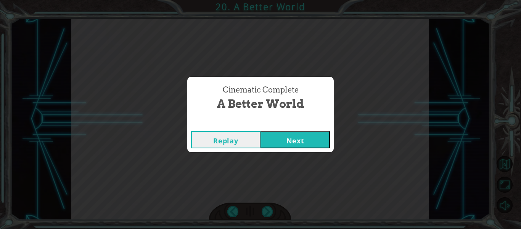
click at [283, 136] on button "Next" at bounding box center [295, 139] width 69 height 17
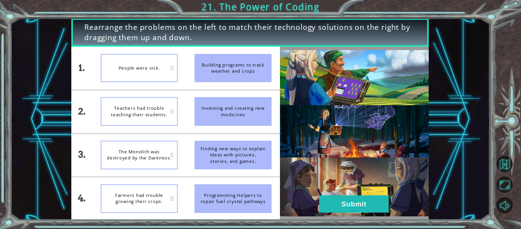
click at [224, 74] on div "Building programs to track weather and crops" at bounding box center [233, 68] width 77 height 29
drag, startPoint x: 242, startPoint y: 115, endPoint x: 238, endPoint y: 54, distance: 61.6
click at [238, 54] on ul "Building programs to track weather and crops Inventing and creating new medicin…" at bounding box center [233, 133] width 94 height 173
click at [244, 107] on div "Inventing and creating new medicines" at bounding box center [233, 111] width 77 height 29
click at [170, 67] on div "People were sick." at bounding box center [139, 68] width 77 height 29
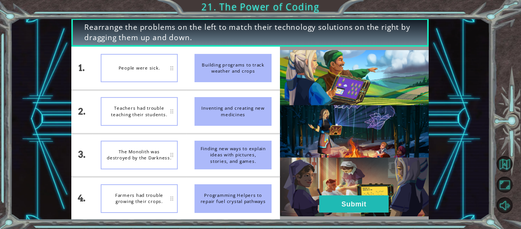
click at [216, 105] on div "Inventing and creating new medicines" at bounding box center [233, 111] width 77 height 29
click at [226, 116] on div "Inventing and creating new medicines" at bounding box center [233, 111] width 77 height 29
drag, startPoint x: 168, startPoint y: 156, endPoint x: 167, endPoint y: 111, distance: 45.1
drag, startPoint x: 167, startPoint y: 111, endPoint x: 148, endPoint y: 160, distance: 52.0
click at [148, 160] on div "Farmers had trouble growing their crops." at bounding box center [139, 154] width 77 height 29
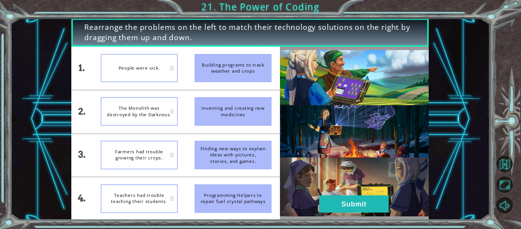
drag, startPoint x: 148, startPoint y: 160, endPoint x: 148, endPoint y: 118, distance: 41.6
drag, startPoint x: 148, startPoint y: 118, endPoint x: 151, endPoint y: 156, distance: 37.9
click at [151, 156] on div "Farmers had trouble growing their crops." at bounding box center [139, 154] width 77 height 29
drag, startPoint x: 151, startPoint y: 156, endPoint x: 154, endPoint y: 113, distance: 42.8
click at [154, 113] on ul "People were sick. The Monolith was destroyed by the Darkness. Farmers had troub…" at bounding box center [139, 133] width 94 height 173
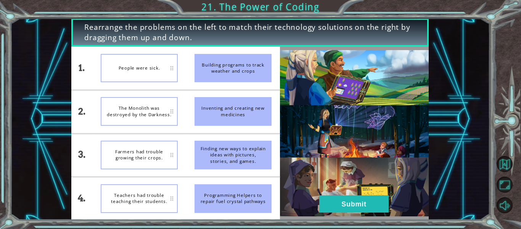
click at [158, 151] on div "Farmers had trouble growing their crops." at bounding box center [139, 154] width 77 height 29
drag, startPoint x: 158, startPoint y: 151, endPoint x: 159, endPoint y: 107, distance: 44.3
drag, startPoint x: 159, startPoint y: 107, endPoint x: 119, endPoint y: 171, distance: 75.3
click at [119, 171] on li "Farmers had trouble growing their crops." at bounding box center [139, 155] width 94 height 43
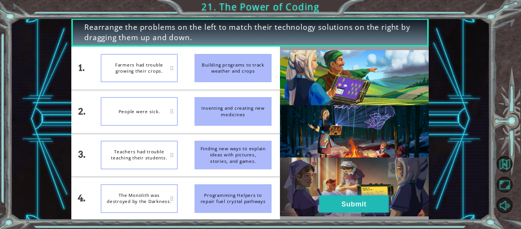
click at [374, 203] on button "Submit" at bounding box center [354, 203] width 69 height 17
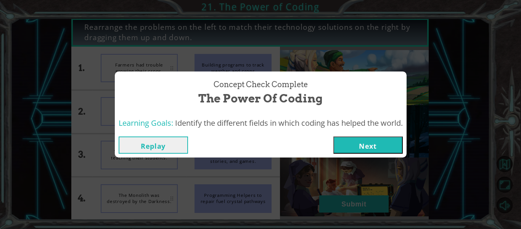
click at [371, 144] on button "Next" at bounding box center [368, 144] width 69 height 17
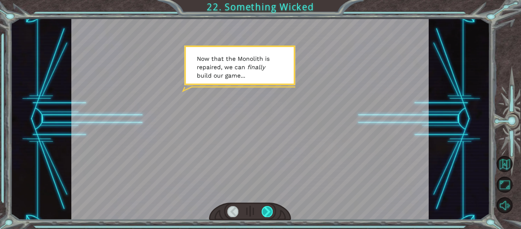
click at [264, 211] on div at bounding box center [267, 211] width 11 height 11
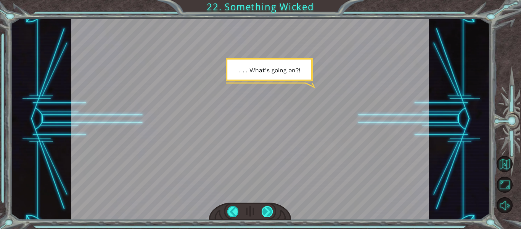
click at [265, 212] on div at bounding box center [267, 211] width 11 height 11
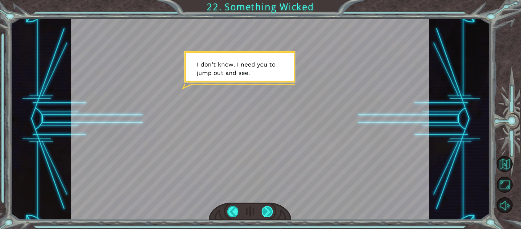
click at [265, 212] on div at bounding box center [267, 211] width 11 height 11
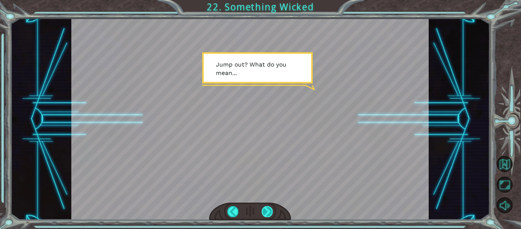
click at [265, 212] on div at bounding box center [267, 211] width 11 height 11
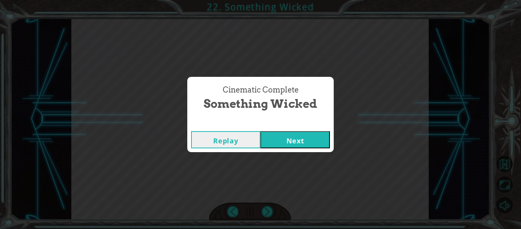
click at [309, 136] on button "Next" at bounding box center [295, 139] width 69 height 17
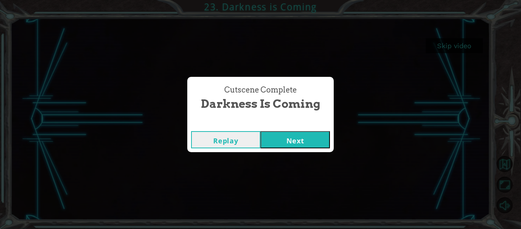
click at [274, 137] on button "Next" at bounding box center [295, 139] width 69 height 17
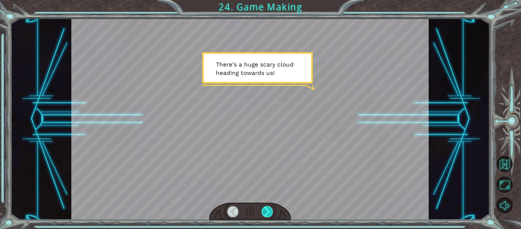
click at [268, 212] on div at bounding box center [267, 211] width 11 height 11
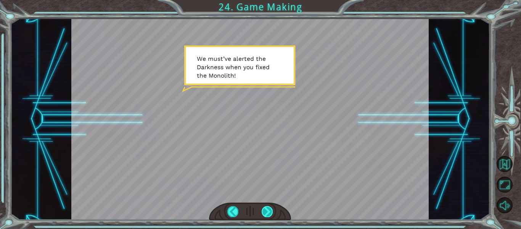
click at [268, 212] on div at bounding box center [267, 211] width 11 height 11
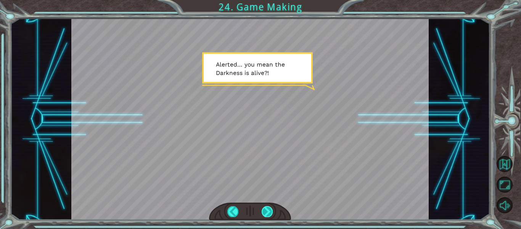
click at [268, 212] on div at bounding box center [267, 211] width 11 height 11
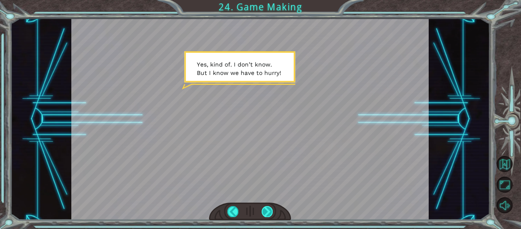
click at [268, 212] on div at bounding box center [267, 211] width 11 height 11
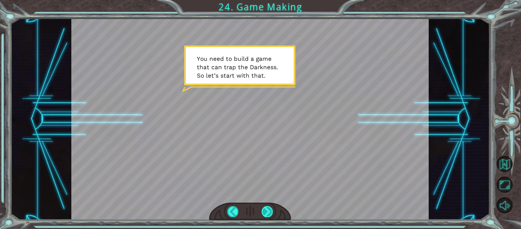
click at [268, 212] on div at bounding box center [267, 211] width 11 height 11
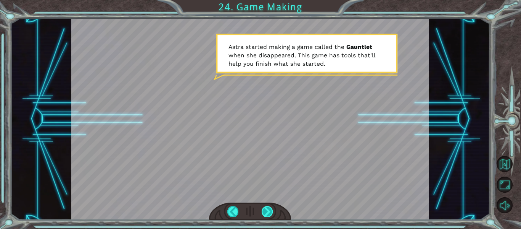
click at [268, 212] on div at bounding box center [267, 211] width 11 height 11
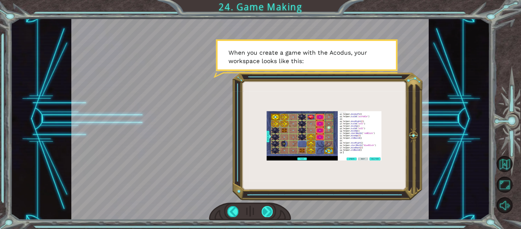
click at [268, 212] on div at bounding box center [267, 211] width 11 height 11
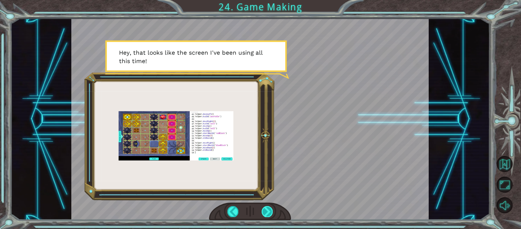
click at [268, 212] on div at bounding box center [267, 211] width 11 height 11
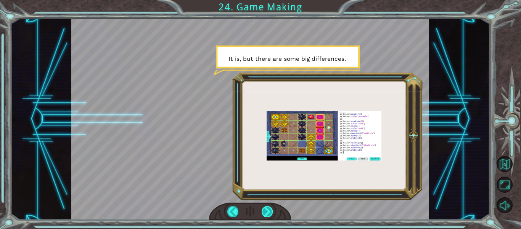
click at [268, 212] on div at bounding box center [267, 211] width 11 height 11
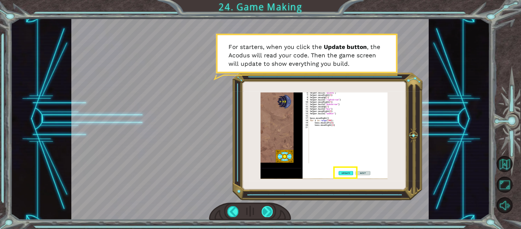
click at [268, 212] on div at bounding box center [267, 211] width 11 height 11
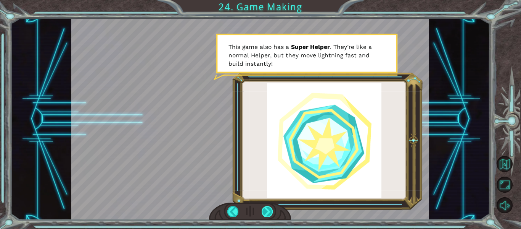
click at [268, 212] on div at bounding box center [267, 211] width 11 height 11
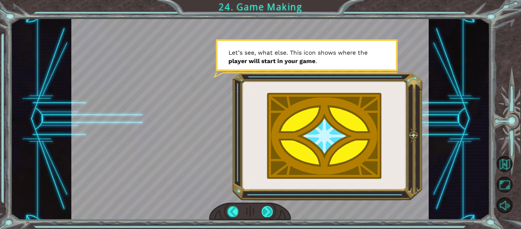
click at [268, 212] on div at bounding box center [267, 211] width 11 height 11
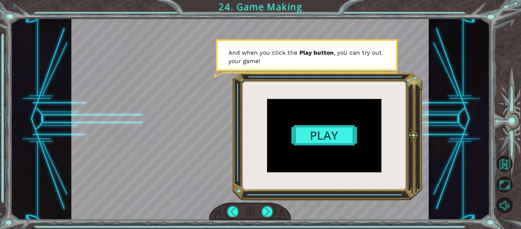
click at [321, 138] on div at bounding box center [250, 118] width 358 height 201
click at [271, 213] on div at bounding box center [267, 211] width 11 height 11
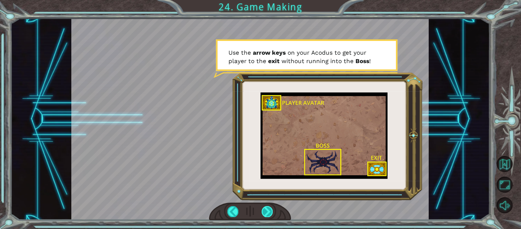
click at [269, 214] on div at bounding box center [267, 211] width 11 height 11
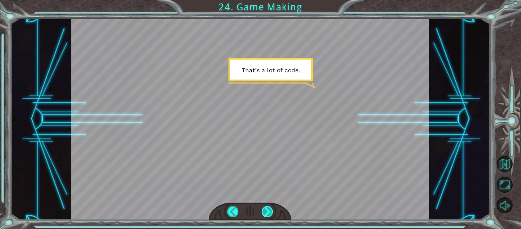
click at [269, 215] on div at bounding box center [267, 211] width 11 height 11
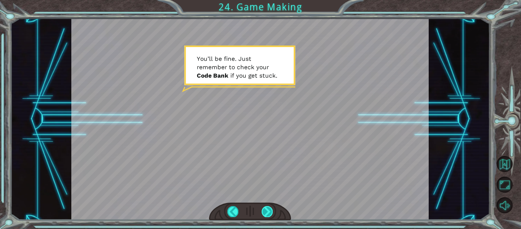
drag, startPoint x: 269, startPoint y: 215, endPoint x: 264, endPoint y: 210, distance: 6.2
click at [264, 210] on div at bounding box center [267, 211] width 11 height 11
drag, startPoint x: 264, startPoint y: 210, endPoint x: 266, endPoint y: 214, distance: 4.3
click at [266, 214] on div at bounding box center [267, 211] width 11 height 11
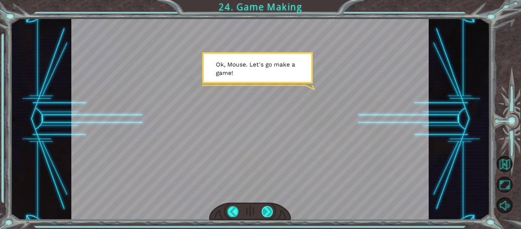
click at [265, 213] on div at bounding box center [267, 211] width 11 height 11
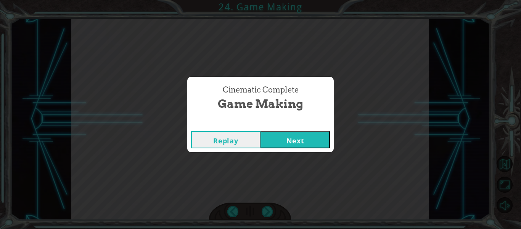
click at [309, 141] on button "Next" at bounding box center [295, 139] width 69 height 17
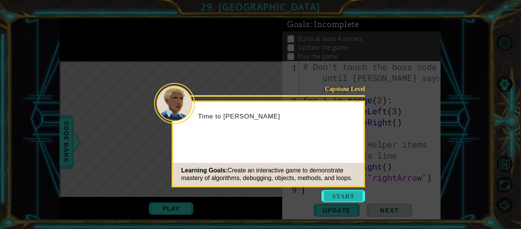
click at [358, 195] on button "Start" at bounding box center [344, 196] width 44 height 12
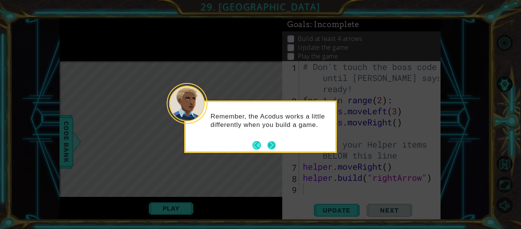
click at [271, 149] on button "Next" at bounding box center [272, 145] width 8 height 8
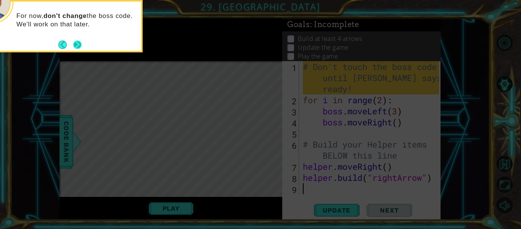
click at [78, 45] on button "Next" at bounding box center [77, 44] width 9 height 9
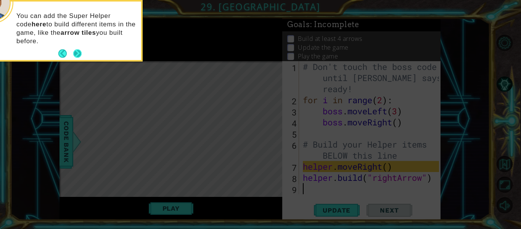
click at [79, 54] on button "Next" at bounding box center [77, 53] width 8 height 8
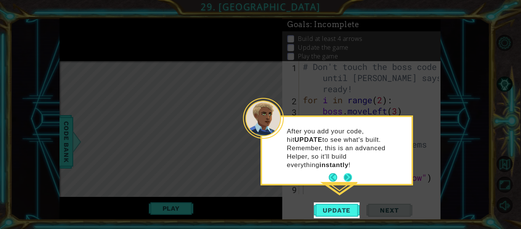
click at [349, 173] on button "Next" at bounding box center [348, 177] width 8 height 8
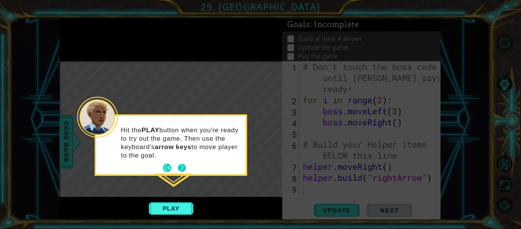
click at [180, 169] on button "Next" at bounding box center [182, 167] width 8 height 8
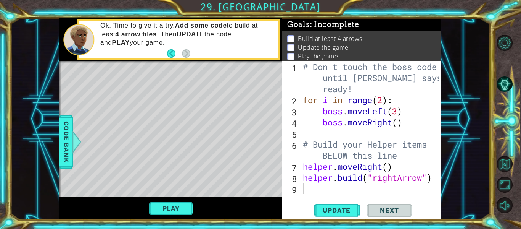
click at [180, 169] on div "Level Map" at bounding box center [236, 173] width 353 height 225
click at [506, 166] on button "Back to Map" at bounding box center [505, 164] width 16 height 16
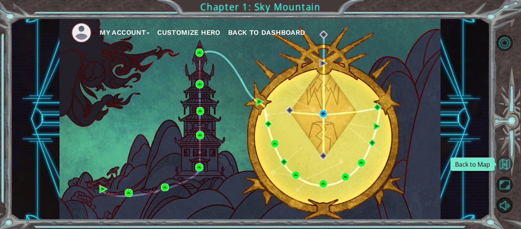
click at [505, 162] on button "Back to Map" at bounding box center [505, 164] width 16 height 16
click at [443, 202] on div "My Account Customize Hero Back to Dashboard" at bounding box center [250, 118] width 480 height 201
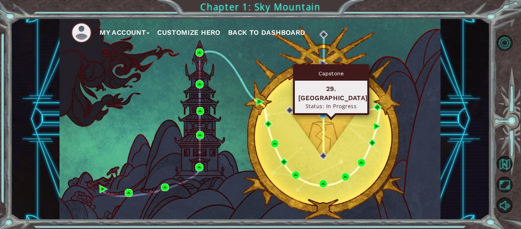
click at [323, 115] on img at bounding box center [324, 114] width 8 height 8
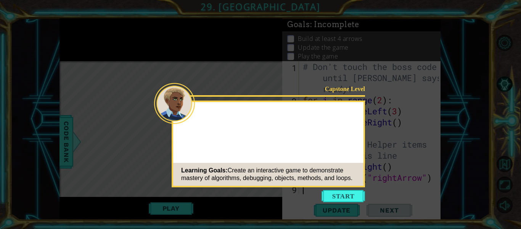
click at [338, 195] on button "Start" at bounding box center [344, 196] width 44 height 12
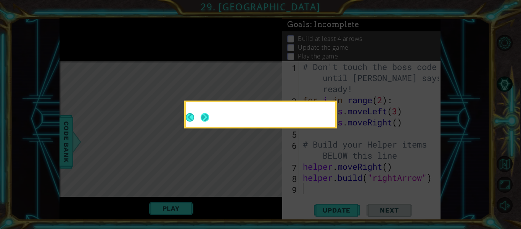
click at [208, 117] on button "Next" at bounding box center [205, 117] width 9 height 9
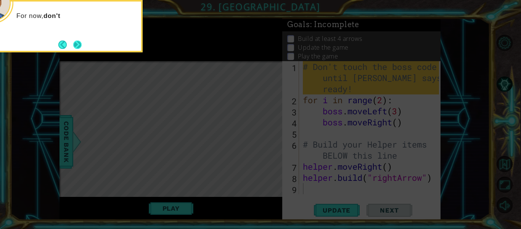
click at [82, 49] on button "Next" at bounding box center [77, 44] width 9 height 9
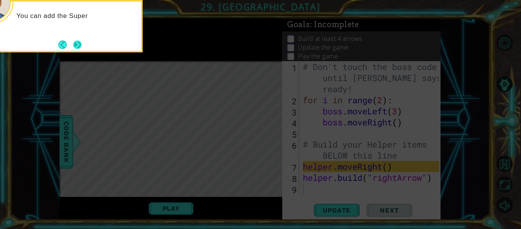
click at [77, 46] on button "Next" at bounding box center [77, 44] width 8 height 8
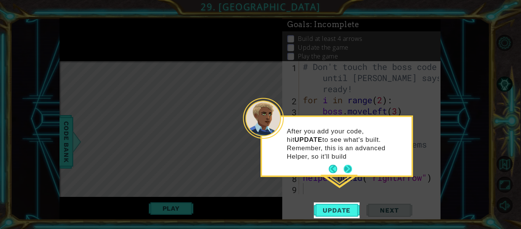
click at [347, 165] on button "Next" at bounding box center [348, 169] width 8 height 8
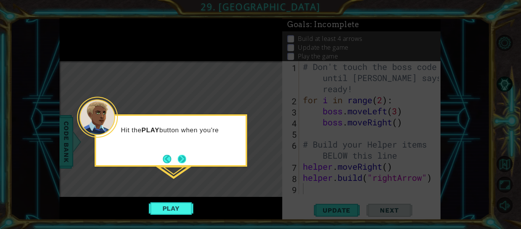
click at [186, 157] on button "Next" at bounding box center [182, 159] width 8 height 8
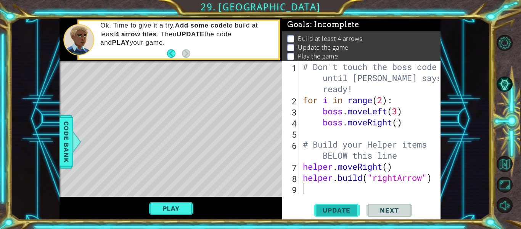
click at [344, 210] on span "Update" at bounding box center [336, 210] width 43 height 8
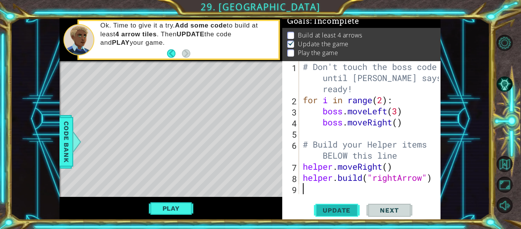
scroll to position [6, 0]
click at [294, 32] on p at bounding box center [290, 35] width 7 height 7
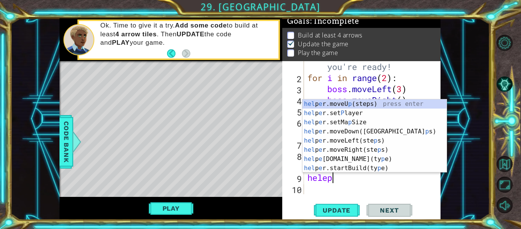
scroll to position [0, 1]
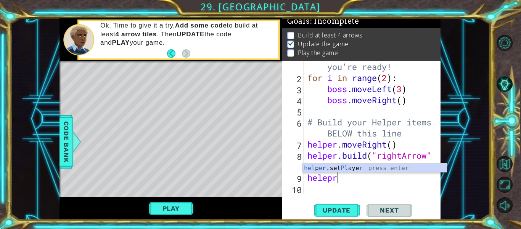
type textarea "helep"
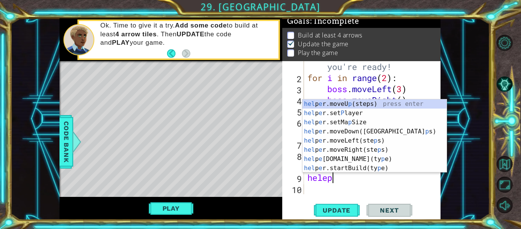
scroll to position [0, 1]
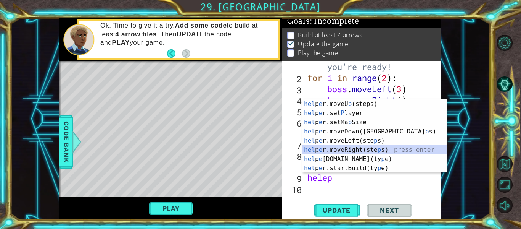
click at [338, 151] on div "hel p e r.moveU p (steps) press enter hel p e r.set P layer press enter hel p e…" at bounding box center [375, 145] width 144 height 92
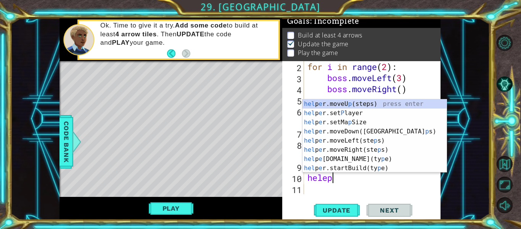
scroll to position [0, 0]
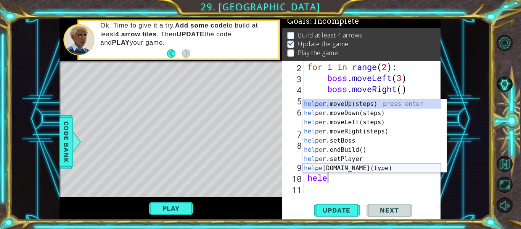
click at [332, 167] on div "hel p e r.moveUp(steps) press enter hel p e r.moveDown(steps) press enter hel p…" at bounding box center [372, 145] width 139 height 92
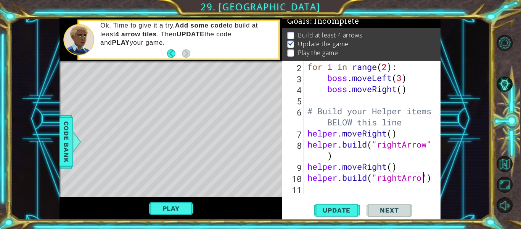
scroll to position [44, 0]
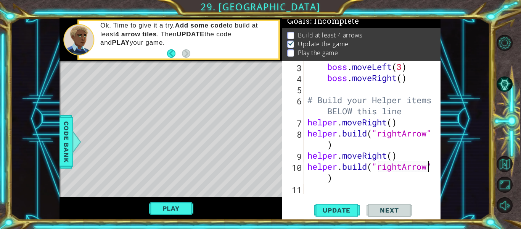
click at [321, 180] on div "boss . moveLeft ( 3 ) boss . moveRight ( ) # Build your Helper items BELOW this…" at bounding box center [371, 138] width 131 height 155
type textarea "[DOMAIN_NAME]("rightArrow)"
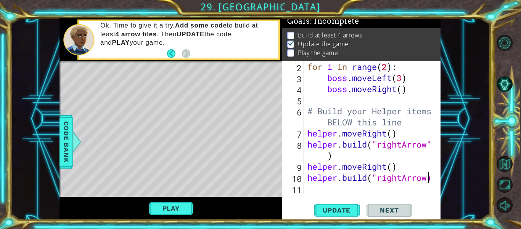
scroll to position [33, 0]
click at [313, 190] on div "for i in range ( 2 ) : boss . moveLeft ( 3 ) boss . moveRight ( ) # Build your …" at bounding box center [371, 138] width 131 height 155
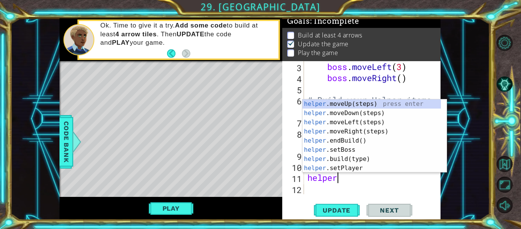
scroll to position [0, 1]
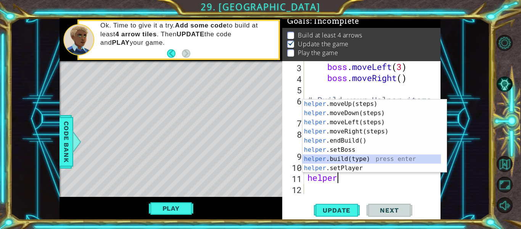
click at [347, 158] on div "helper .moveUp(steps) press enter helper .moveDown(steps) press enter helper .m…" at bounding box center [372, 145] width 139 height 92
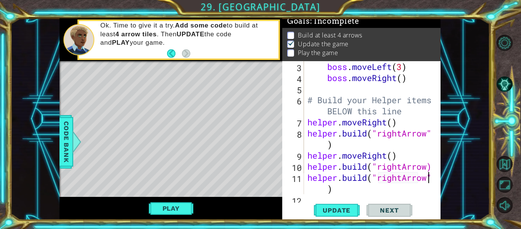
scroll to position [55, 0]
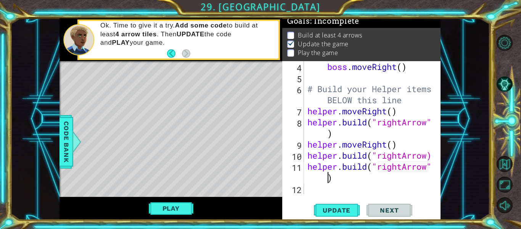
click at [325, 177] on div "boss . moveRight ( ) # Build your Helper items BELOW this line helper . moveRig…" at bounding box center [371, 138] width 131 height 155
click at [429, 158] on div "boss . moveRight ( ) # Build your Helper items BELOW this line helper . moveRig…" at bounding box center [371, 138] width 131 height 155
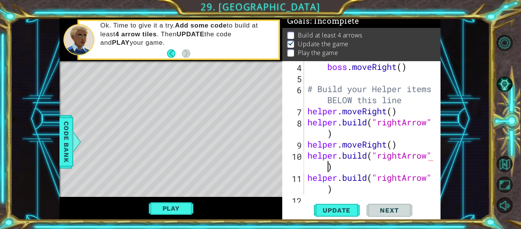
scroll to position [0, 6]
type textarea "[DOMAIN_NAME]("rightArrow")"
click at [342, 214] on button "Update" at bounding box center [337, 210] width 46 height 16
click at [346, 209] on span "Update" at bounding box center [336, 210] width 43 height 8
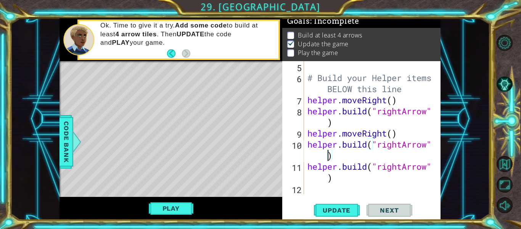
scroll to position [66, 0]
click at [343, 208] on span "Update" at bounding box center [336, 210] width 43 height 8
click at [311, 183] on div "# Build your Helper items BELOW this line helper . moveRight ( ) helper . build…" at bounding box center [371, 138] width 131 height 155
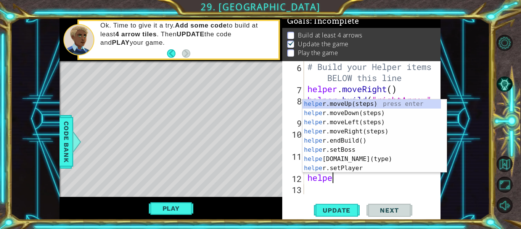
scroll to position [0, 1]
click at [340, 159] on div "helper .moveUp(steps) press enter helper .moveDown(steps) press enter helper .m…" at bounding box center [372, 145] width 139 height 92
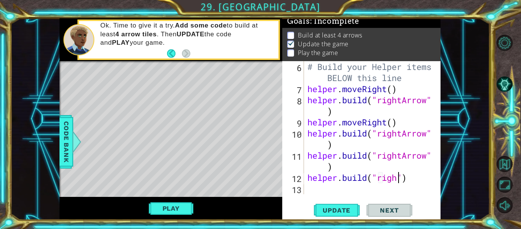
scroll to position [0, 5]
click at [336, 179] on div "# Build your Helper items BELOW this line helper . moveRight ( ) helper . build…" at bounding box center [371, 144] width 131 height 166
click at [346, 144] on div "# Build your Helper items BELOW this line helper . moveRight ( ) helper . build…" at bounding box center [371, 144] width 131 height 166
type textarea "[DOMAIN_NAME]("rightArrow")"
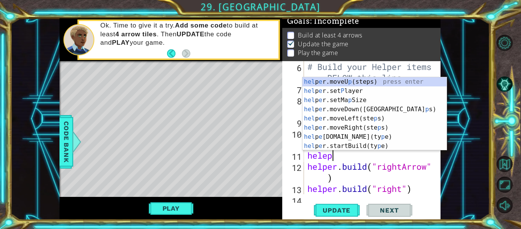
scroll to position [0, 0]
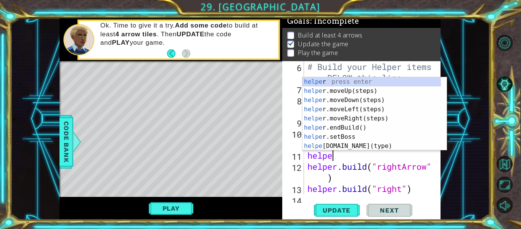
type textarea "helper"
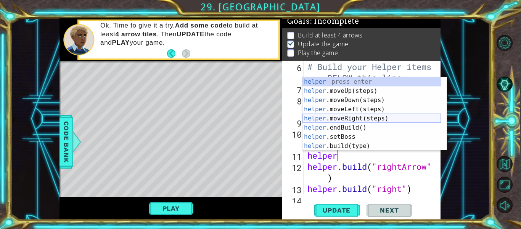
click at [347, 116] on div "helper press enter helper .moveUp(steps) press enter helper .moveDown(steps) pr…" at bounding box center [372, 123] width 139 height 92
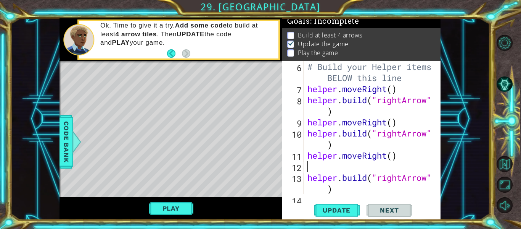
scroll to position [0, 0]
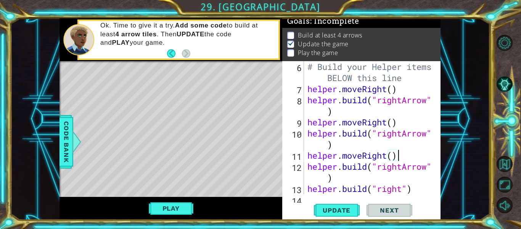
click at [338, 180] on div "# Build your Helper items BELOW this line helper . moveRight ( ) helper . build…" at bounding box center [371, 144] width 131 height 166
type textarea "[DOMAIN_NAME]("rightArrow")"
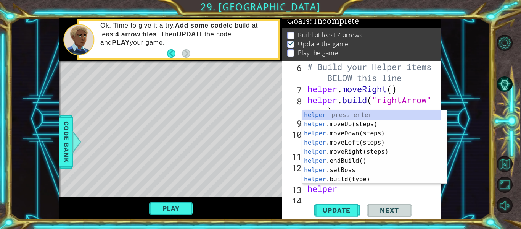
scroll to position [0, 1]
click at [350, 177] on div "helper press enter helper .moveUp(steps) press enter helper .moveDown(steps) pr…" at bounding box center [372, 156] width 139 height 92
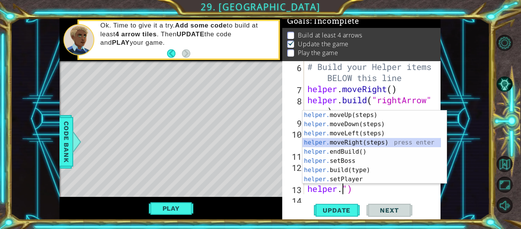
click at [346, 143] on div "helper. moveUp(steps) press enter helper. moveDown(steps) press enter helper. m…" at bounding box center [372, 156] width 139 height 92
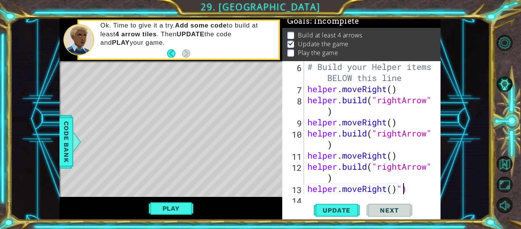
click at [402, 190] on div "# Build your Helper items BELOW this line helper . moveRight ( ) helper . build…" at bounding box center [371, 144] width 131 height 166
click at [330, 210] on span "Update" at bounding box center [336, 210] width 43 height 8
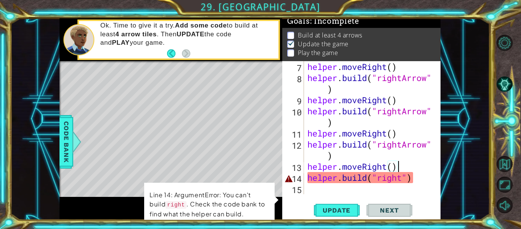
scroll to position [100, 0]
click at [405, 179] on div "helper . moveRight ( ) helper . build ( "rightArrow" ) helper . moveRight ( ) h…" at bounding box center [371, 138] width 131 height 155
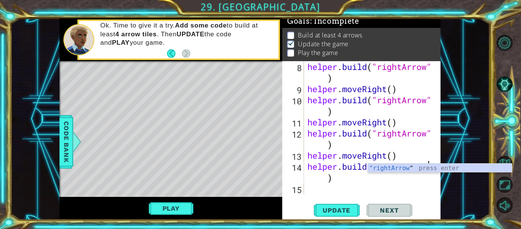
scroll to position [111, 0]
click at [345, 207] on span "Update" at bounding box center [336, 210] width 43 height 8
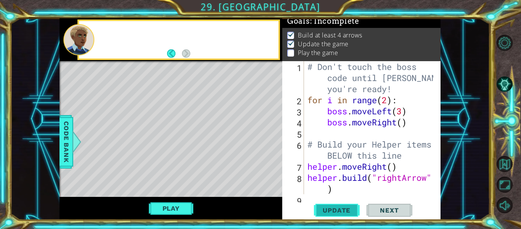
scroll to position [0, 0]
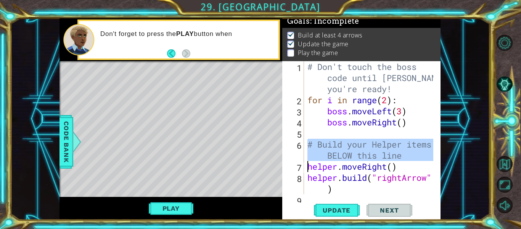
click at [304, 154] on div "6" at bounding box center [294, 151] width 20 height 22
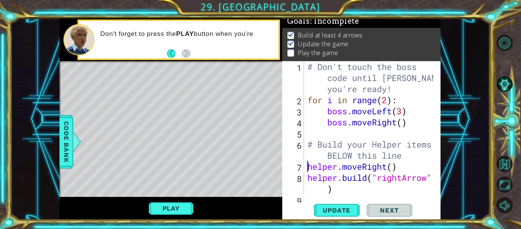
scroll to position [0, 4]
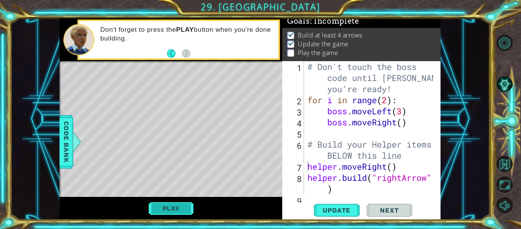
click at [171, 211] on button "Play" at bounding box center [171, 208] width 45 height 15
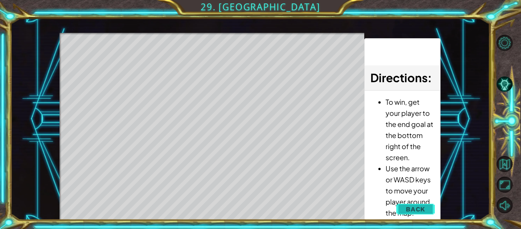
click at [403, 207] on button "Back" at bounding box center [416, 208] width 39 height 15
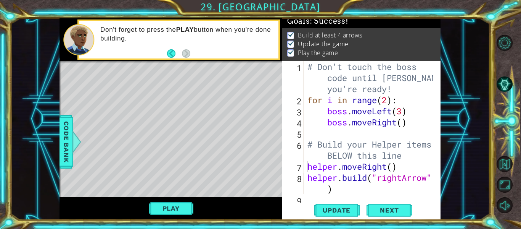
type textarea "[DOMAIN_NAME]("rightArrow")"
click at [335, 190] on div "# Don't touch the boss code until [PERSON_NAME] says you're ready! for i in ran…" at bounding box center [371, 149] width 131 height 177
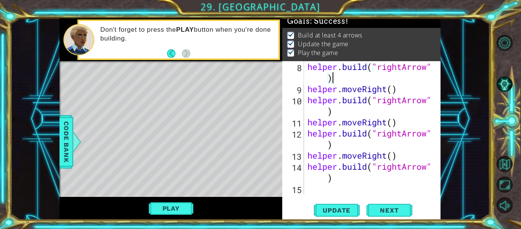
click at [333, 196] on div "[DOMAIN_NAME]("rightArrow") 8 9 10 11 12 13 14 15 helper . build ( "rightArrow"…" at bounding box center [361, 140] width 158 height 158
click at [318, 188] on div "helper . build ( "rightArrow" ) helper . moveRight ( ) helper . build ( "rightA…" at bounding box center [371, 144] width 131 height 166
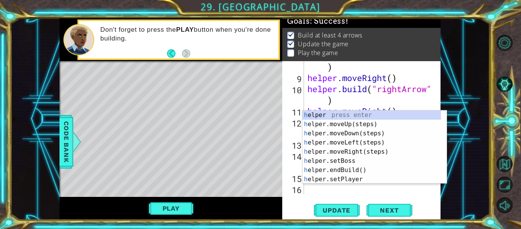
scroll to position [122, 0]
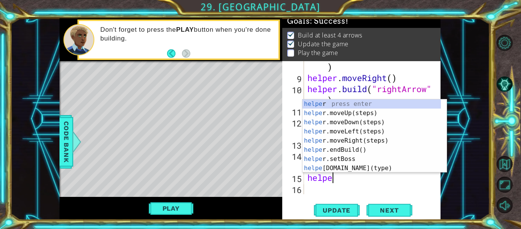
type textarea "helper"
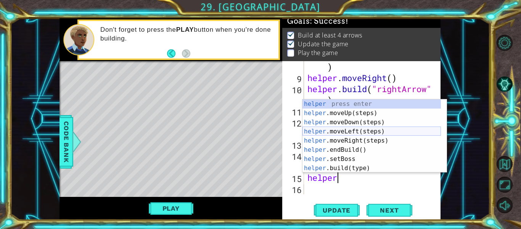
click at [350, 134] on div "helper press enter helper .moveUp(steps) press enter helper .moveDown(steps) pr…" at bounding box center [372, 145] width 139 height 92
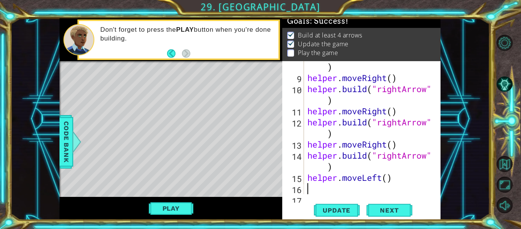
scroll to position [133, 0]
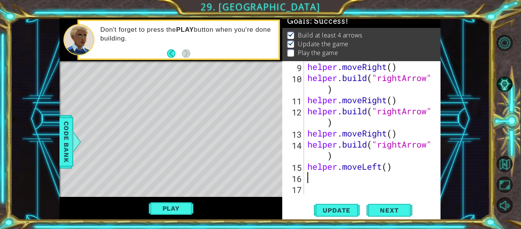
click at [379, 166] on div "helper . moveRight ( ) helper . build ( "rightArrow" ) helper . moveRight ( ) h…" at bounding box center [371, 138] width 131 height 155
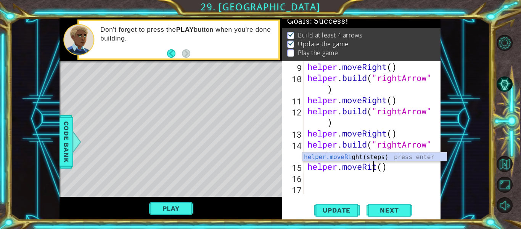
type textarea "helper.moveRight()"
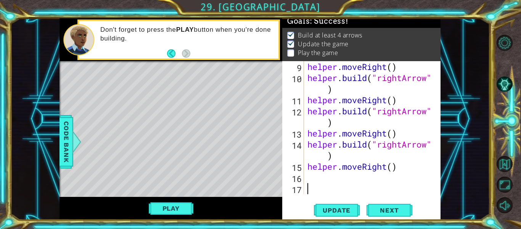
click at [346, 185] on div "helper . moveRight ( ) helper . build ( "rightArrow" ) helper . moveRight ( ) h…" at bounding box center [371, 138] width 131 height 155
click at [340, 179] on div "helper . moveRight ( ) helper . build ( "rightArrow" ) helper . moveRight ( ) h…" at bounding box center [371, 138] width 131 height 155
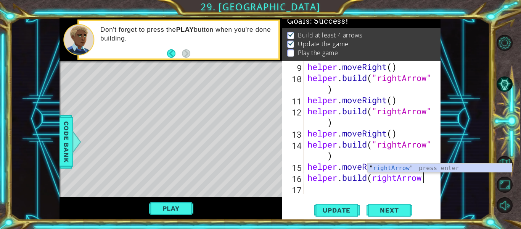
scroll to position [0, 5]
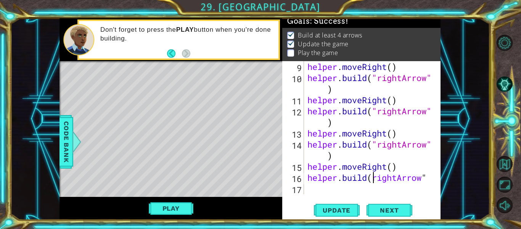
click at [373, 182] on div "helper . moveRight ( ) helper . build ( "rightArrow" ) helper . moveRight ( ) h…" at bounding box center [371, 138] width 131 height 155
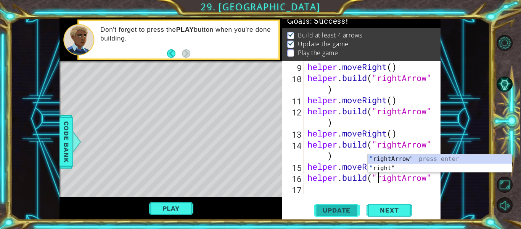
type textarea "[DOMAIN_NAME]("rightArrow""
click at [350, 209] on span "Update" at bounding box center [336, 210] width 43 height 8
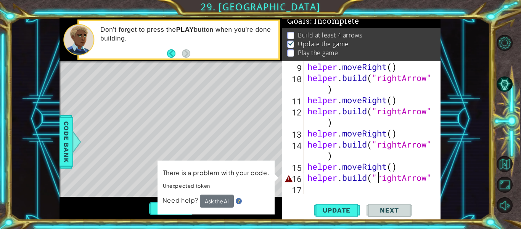
click at [432, 178] on div at bounding box center [436, 61] width 8 height 266
click at [403, 194] on div "helper . moveRight ( ) helper . build ( "rightArrow" ) helper . moveRight ( ) h…" at bounding box center [371, 138] width 131 height 155
click at [406, 174] on div "helper . moveRight ( ) helper . build ( "rightArrow" ) helper . moveRight ( ) h…" at bounding box center [371, 138] width 131 height 155
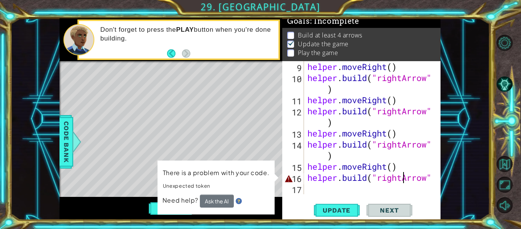
type textarea "[DOMAIN_NAME]("rightArrow""
click at [432, 175] on div at bounding box center [436, 61] width 8 height 266
click at [340, 192] on div "helper . moveRight ( ) helper . build ( "rightArrow" ) helper . moveRight ( ) h…" at bounding box center [371, 138] width 131 height 155
type textarea "0"
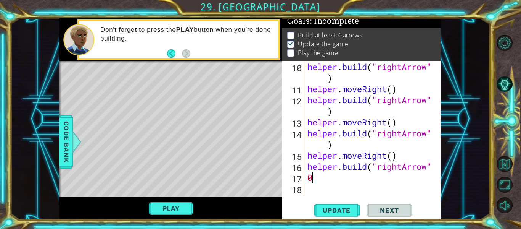
scroll to position [144, 0]
click at [433, 166] on div at bounding box center [436, 55] width 8 height 277
type textarea "[DOMAIN_NAME]("rightArrow""
click at [431, 166] on div "helper . build ( "rightArrow" ) helper . moveRight ( ) helper . build ( "rightA…" at bounding box center [371, 144] width 131 height 166
type textarea ")"
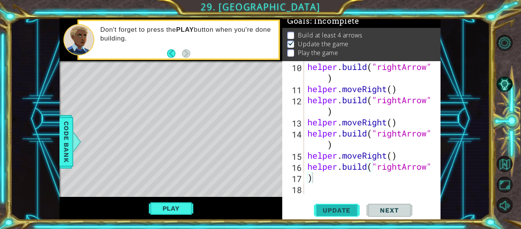
click at [348, 208] on span "Update" at bounding box center [336, 210] width 43 height 8
click at [316, 191] on div "helper . build ( "rightArrow" ) helper . moveRight ( ) helper . build ( "rightA…" at bounding box center [371, 144] width 131 height 166
type textarea "h"
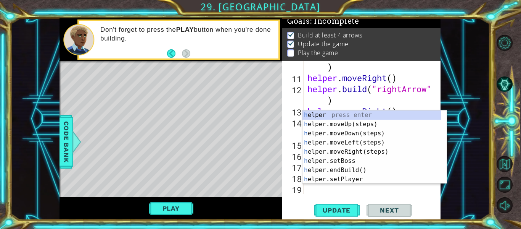
click at [325, 191] on div "helper . build ( "rightArrow" ) helper . moveRight ( ) helper . build ( "rightA…" at bounding box center [371, 133] width 131 height 166
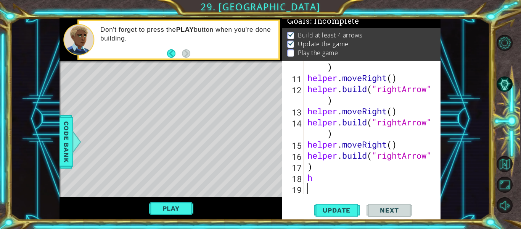
click at [320, 179] on div "helper . build ( "rightArrow" ) helper . moveRight ( ) helper . build ( "rightA…" at bounding box center [371, 133] width 131 height 166
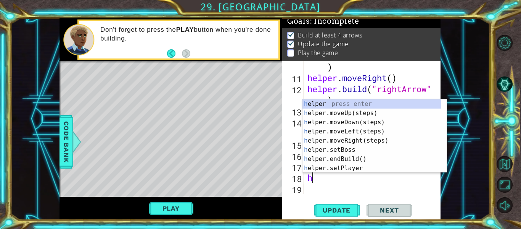
click at [302, 205] on div "Update Next" at bounding box center [363, 210] width 158 height 16
type textarea "hel"
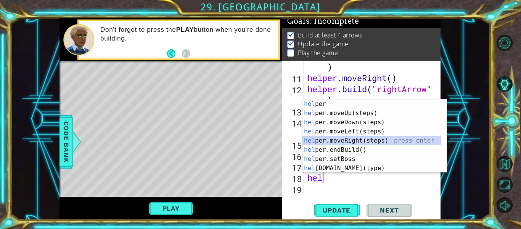
click at [334, 141] on div "hel per press enter hel per.moveUp(steps) press enter hel per.moveDown(steps) p…" at bounding box center [372, 145] width 139 height 92
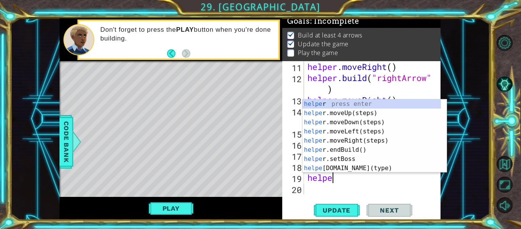
scroll to position [0, 1]
click at [336, 165] on div "helper press enter helper .moveUp(steps) press enter helper .moveDown(steps) pr…" at bounding box center [372, 145] width 139 height 92
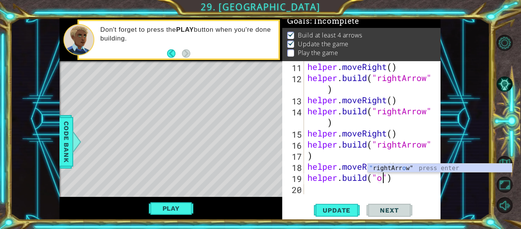
scroll to position [0, 3]
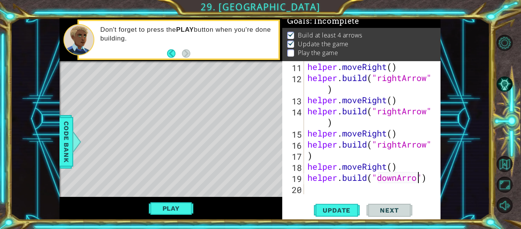
type textarea "[DOMAIN_NAME]("downArrow")"
click at [329, 190] on div "helper . moveRight ( ) helper . build ( "rightArrow" ) helper . moveRight ( ) h…" at bounding box center [371, 138] width 131 height 155
click at [330, 189] on div "helper . moveRight ( ) helper . build ( "rightArrow" ) helper . moveRight ( ) h…" at bounding box center [371, 138] width 131 height 155
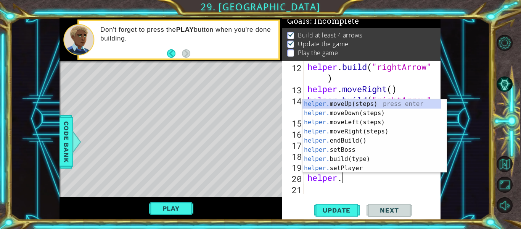
scroll to position [0, 2]
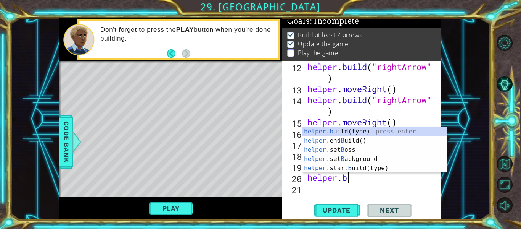
type textarea "helper."
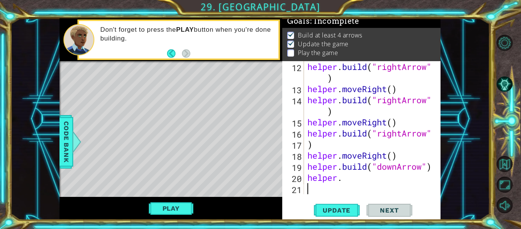
click at [316, 192] on div "helper . build ( "rightArrow" ) helper . moveRight ( ) helper . build ( "rightA…" at bounding box center [371, 144] width 131 height 166
click at [363, 176] on div "helper . build ( "rightArrow" ) helper . moveRight ( ) helper . build ( "rightA…" at bounding box center [371, 144] width 131 height 166
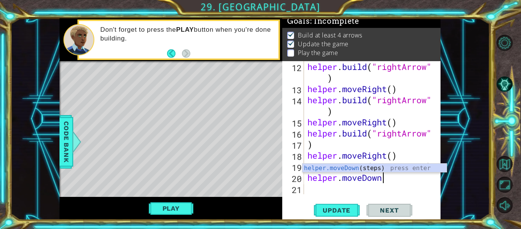
scroll to position [0, 3]
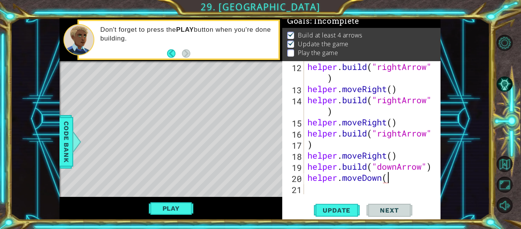
type textarea "helper.moveDown()"
click at [326, 184] on div "helper . build ( "rightArrow" ) helper . moveRight ( ) helper . build ( "rightA…" at bounding box center [371, 144] width 131 height 166
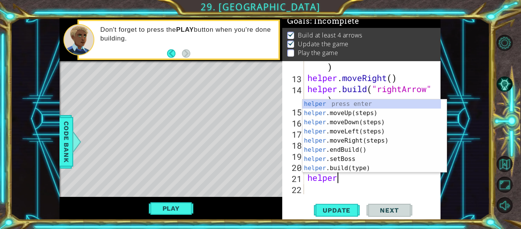
scroll to position [0, 1]
click at [347, 166] on div "helper press enter helper .moveUp(steps) press enter helper .moveDown(steps) pr…" at bounding box center [372, 145] width 139 height 92
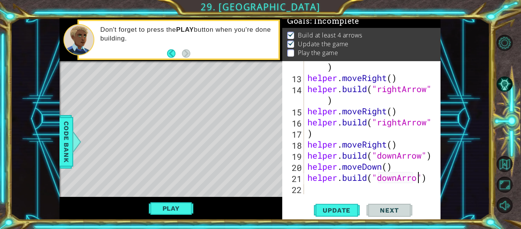
type textarea "[DOMAIN_NAME]("downArrow")"
click at [348, 192] on div "helper . build ( "rightArrow" ) helper . moveRight ( ) helper . build ( "rightA…" at bounding box center [371, 133] width 131 height 166
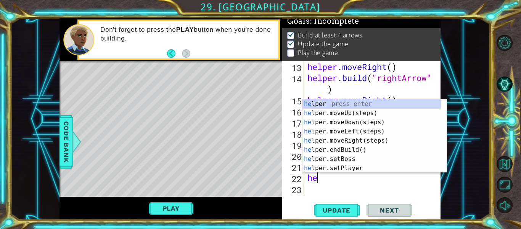
scroll to position [0, 0]
type textarea "help"
click at [348, 119] on div "help er press enter help er.moveUp(steps) press enter help er.moveDown(steps) p…" at bounding box center [372, 145] width 139 height 92
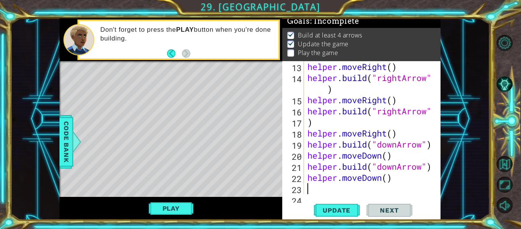
scroll to position [210, 0]
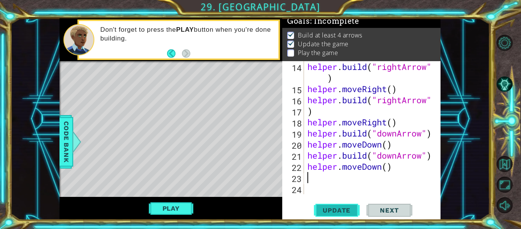
click at [349, 208] on span "Update" at bounding box center [336, 210] width 43 height 8
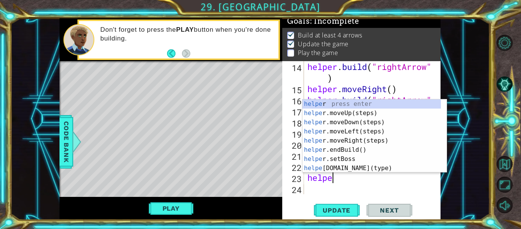
scroll to position [0, 1]
click at [336, 168] on div "helper press enter helper .moveUp(steps) press enter helper .moveDown(steps) pr…" at bounding box center [372, 145] width 139 height 92
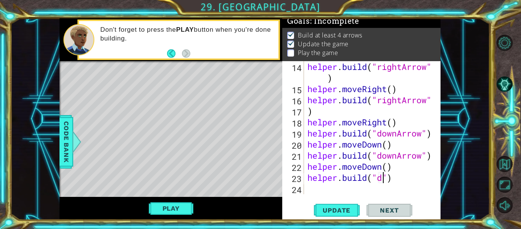
scroll to position [0, 4]
type textarea "[DOMAIN_NAME]("downArrow")"
click at [355, 191] on div "helper . build ( "rightArrow" ) helper . moveRight ( ) helper . build ( "rightA…" at bounding box center [371, 144] width 131 height 166
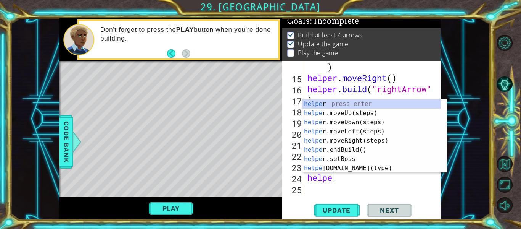
type textarea "helper"
click at [339, 119] on div "helper press enter helper .moveUp(steps) press enter helper .moveDown(steps) pr…" at bounding box center [372, 145] width 139 height 92
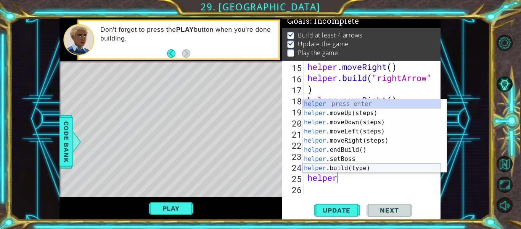
click at [329, 172] on div "helper press enter helper .moveUp(steps) press enter helper .moveDown(steps) pr…" at bounding box center [372, 145] width 139 height 92
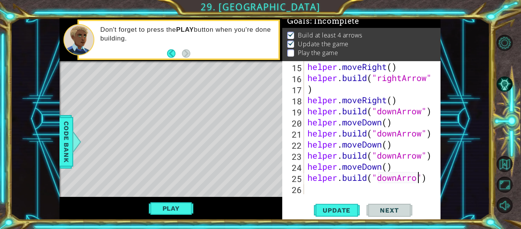
scroll to position [0, 5]
type textarea "[DOMAIN_NAME]("downArrow")"
click at [347, 205] on button "Update" at bounding box center [337, 210] width 46 height 16
click at [338, 203] on button "Update" at bounding box center [337, 210] width 46 height 16
click at [359, 189] on div "helper . moveRight ( ) helper . build ( "rightArrow" ) helper . moveRight ( ) h…" at bounding box center [371, 138] width 131 height 155
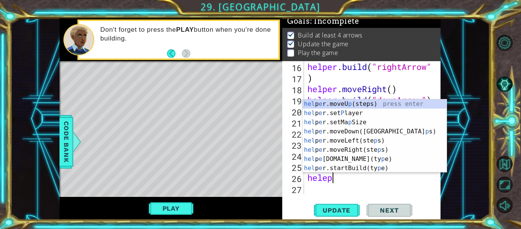
scroll to position [0, 0]
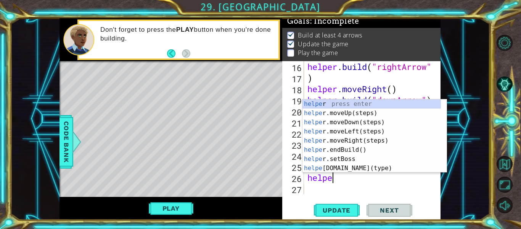
type textarea "helper"
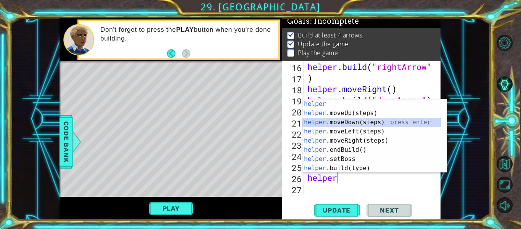
click at [343, 122] on div "helper press enter helper .moveUp(steps) press enter helper .moveDown(steps) pr…" at bounding box center [372, 145] width 139 height 92
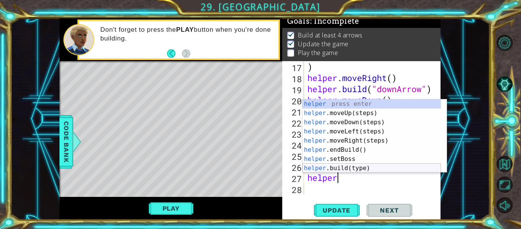
click at [338, 170] on div "helper press enter helper .moveUp(steps) press enter helper .moveDown(steps) pr…" at bounding box center [372, 145] width 139 height 92
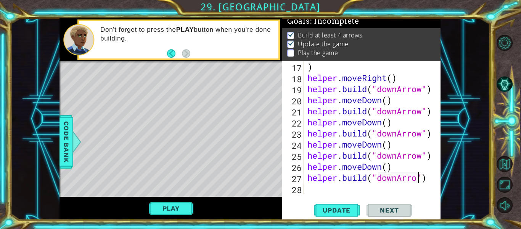
scroll to position [0, 5]
type textarea "[DOMAIN_NAME]("downArrow")"
click at [343, 207] on span "Update" at bounding box center [336, 210] width 43 height 8
click at [175, 206] on button "Play" at bounding box center [171, 208] width 45 height 15
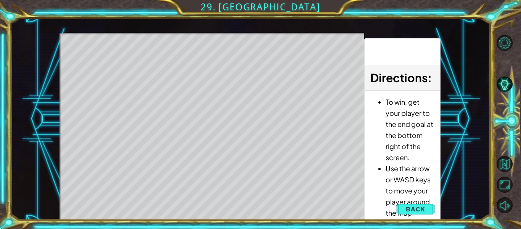
click at [389, 147] on li "To win, get your player to the end goal at the bottom right of the screen." at bounding box center [410, 129] width 49 height 66
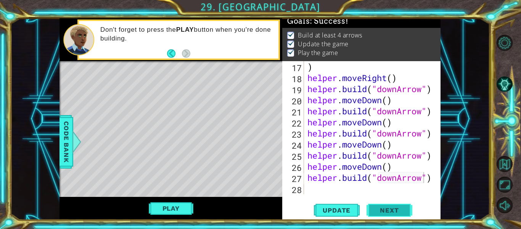
click at [387, 210] on span "Next" at bounding box center [390, 211] width 34 height 8
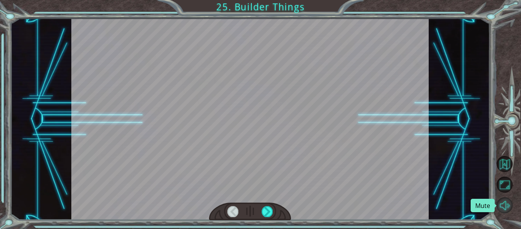
click at [502, 206] on button "Mute" at bounding box center [505, 205] width 16 height 16
click at [504, 206] on button "Unmute" at bounding box center [505, 205] width 16 height 16
click at [266, 206] on div at bounding box center [267, 211] width 11 height 11
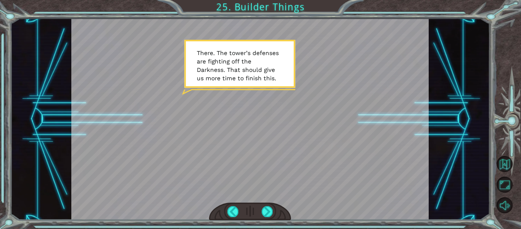
click at [260, 176] on div at bounding box center [250, 118] width 358 height 201
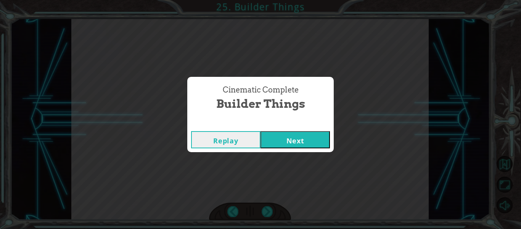
click at [283, 142] on button "Next" at bounding box center [295, 139] width 69 height 17
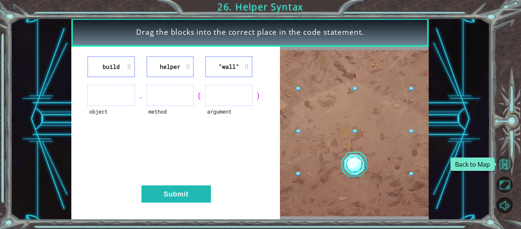
click at [498, 160] on button "Back to Map" at bounding box center [505, 164] width 16 height 16
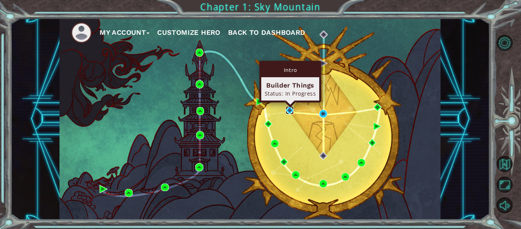
click at [291, 113] on img at bounding box center [290, 110] width 8 height 8
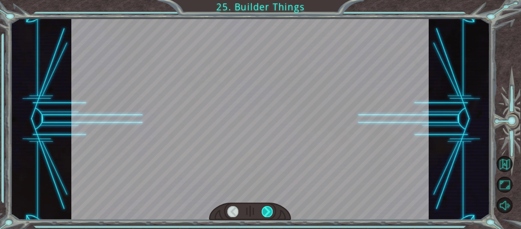
click at [269, 209] on div at bounding box center [267, 211] width 11 height 11
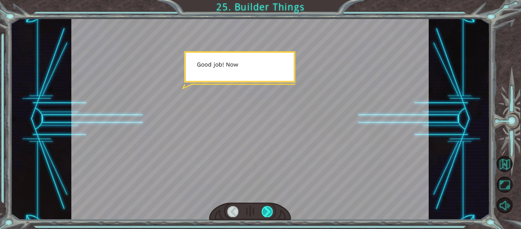
click at [269, 209] on div at bounding box center [267, 211] width 11 height 11
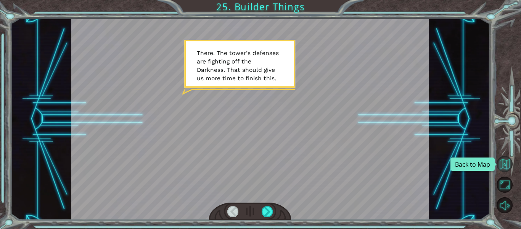
click at [503, 165] on button "Back to Map" at bounding box center [505, 164] width 16 height 16
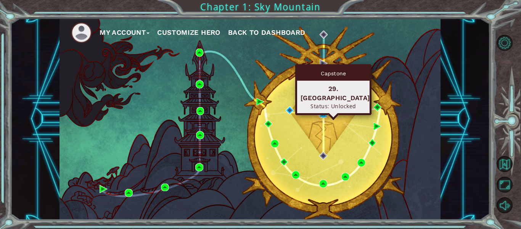
click at [321, 113] on img at bounding box center [324, 114] width 8 height 8
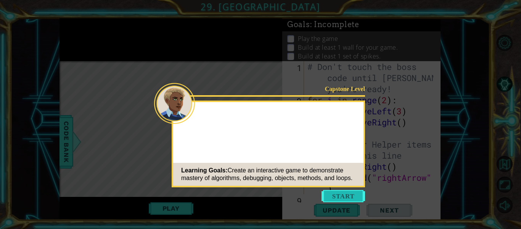
click at [350, 198] on button "Start" at bounding box center [344, 196] width 44 height 12
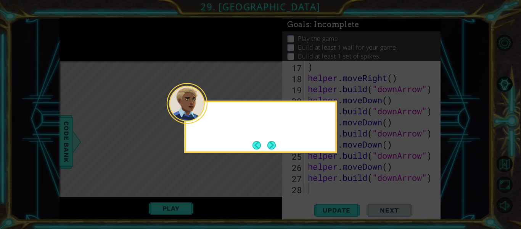
scroll to position [255, 0]
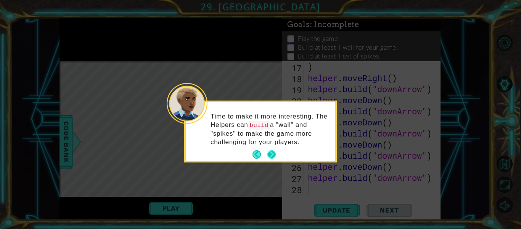
click at [271, 154] on button "Next" at bounding box center [272, 154] width 8 height 8
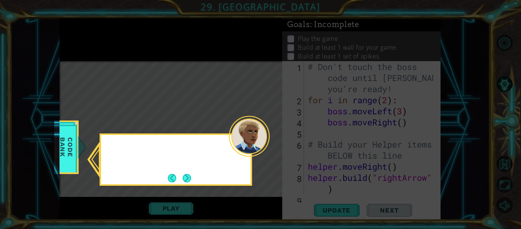
scroll to position [0, 0]
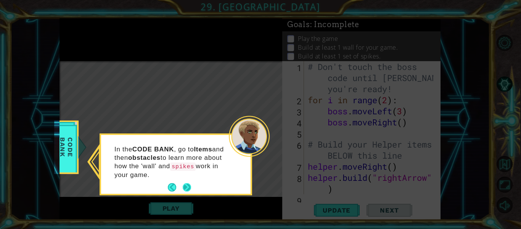
click at [190, 183] on button "Next" at bounding box center [187, 187] width 8 height 8
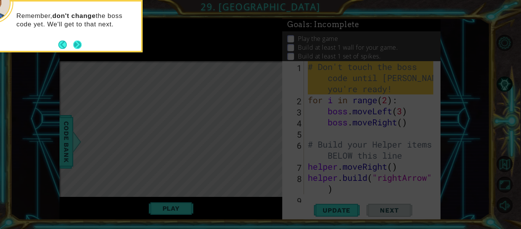
click at [77, 45] on button "Next" at bounding box center [77, 44] width 8 height 8
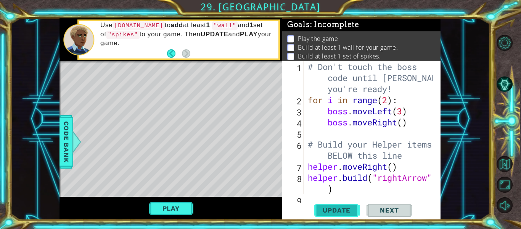
click at [324, 208] on span "Update" at bounding box center [336, 210] width 43 height 8
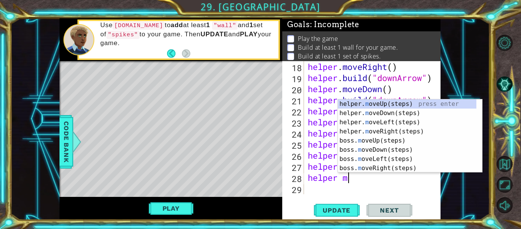
scroll to position [0, 1]
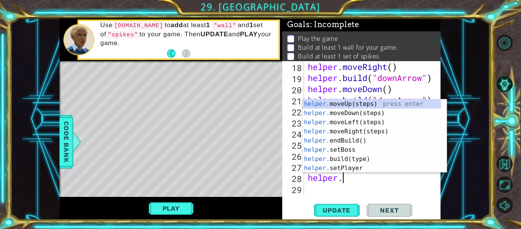
click at [478, 176] on div "1 ההההההההההההההההההההההההההההההההההההההההההההההההההההההההההההההההההההההההההההה…" at bounding box center [250, 118] width 480 height 201
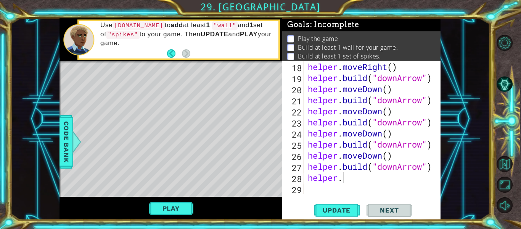
click at [368, 176] on div "helper . moveRight ( ) helper . build ( "downArrow" ) helper . moveDown ( ) hel…" at bounding box center [372, 138] width 131 height 155
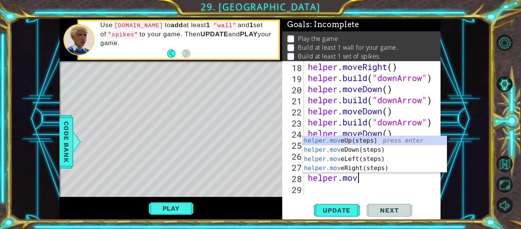
type textarea "helper.move"
click at [350, 160] on div "helper.move Up(steps) press enter helper.move Down(steps) press enter helper.mo…" at bounding box center [375, 163] width 144 height 55
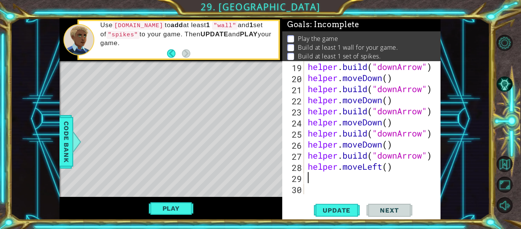
scroll to position [277, 0]
click at [341, 210] on span "Update" at bounding box center [336, 210] width 43 height 8
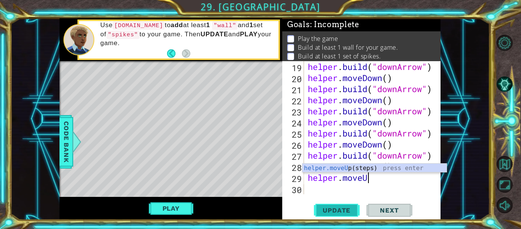
scroll to position [0, 3]
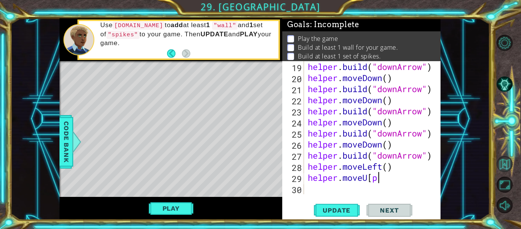
type textarea "helper.moveU[p"
click at [507, 157] on button "Back to Map" at bounding box center [505, 164] width 16 height 16
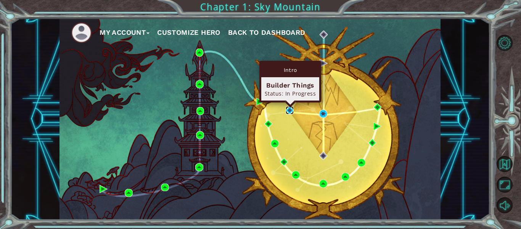
click at [293, 112] on img at bounding box center [290, 110] width 8 height 8
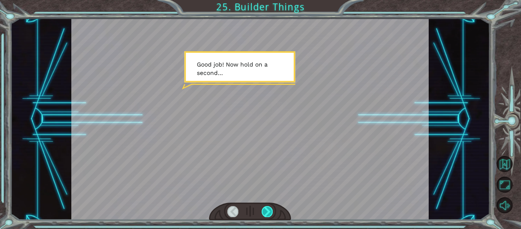
click at [268, 211] on div at bounding box center [267, 211] width 11 height 11
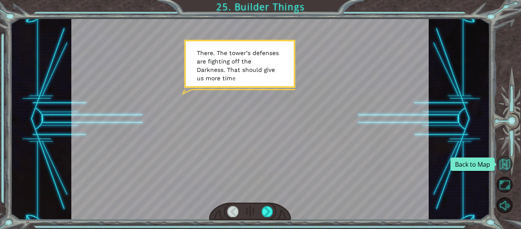
click at [504, 165] on button "Back to Map" at bounding box center [505, 164] width 16 height 16
